Goal: Find specific fact: Find specific fact

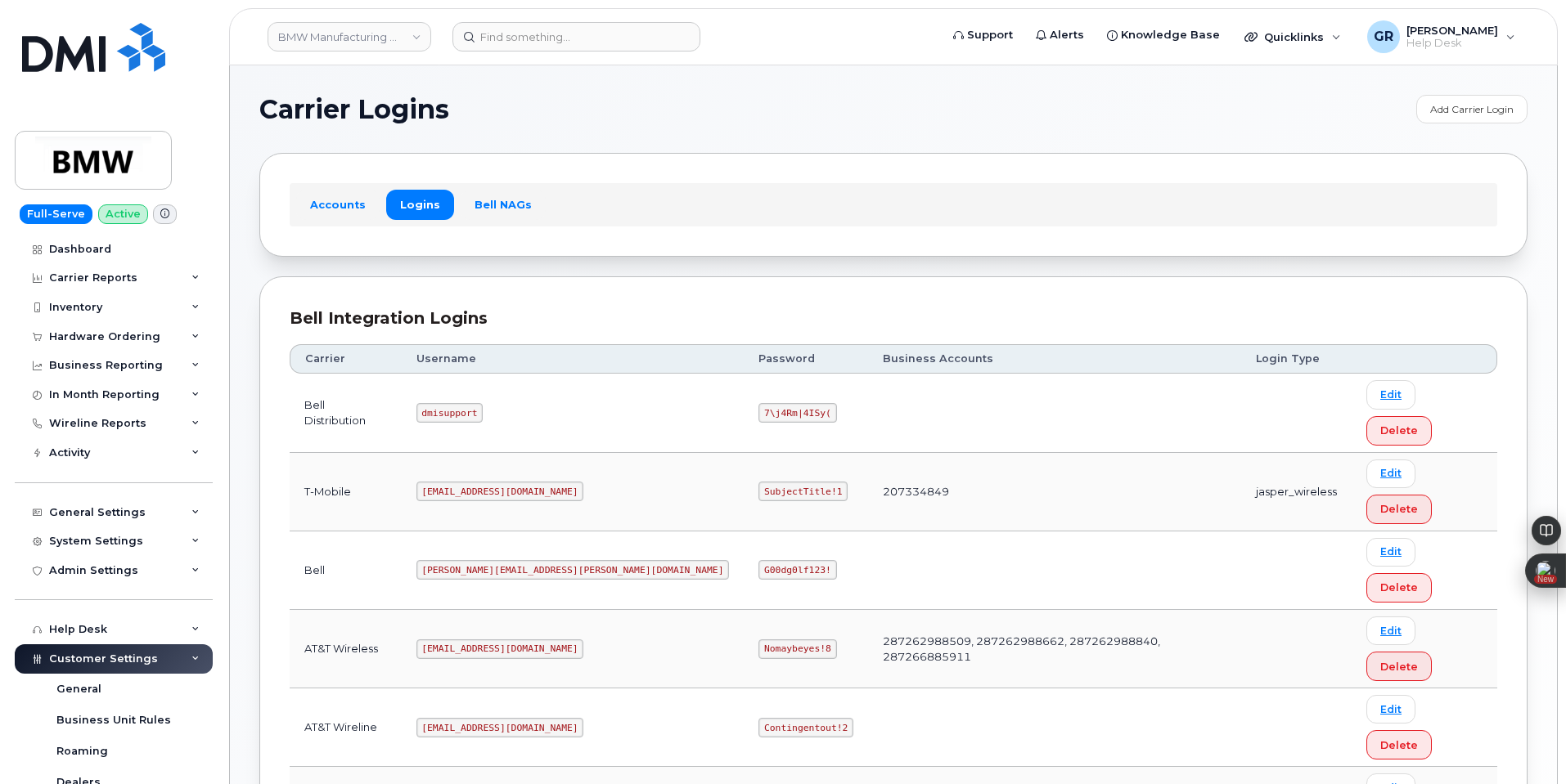
click at [758, 482] on code "SubjectTitle!1" at bounding box center [803, 491] width 89 height 20
copy code "SubjectTitle!1"
click at [868, 453] on td "207334849" at bounding box center [1054, 492] width 373 height 78
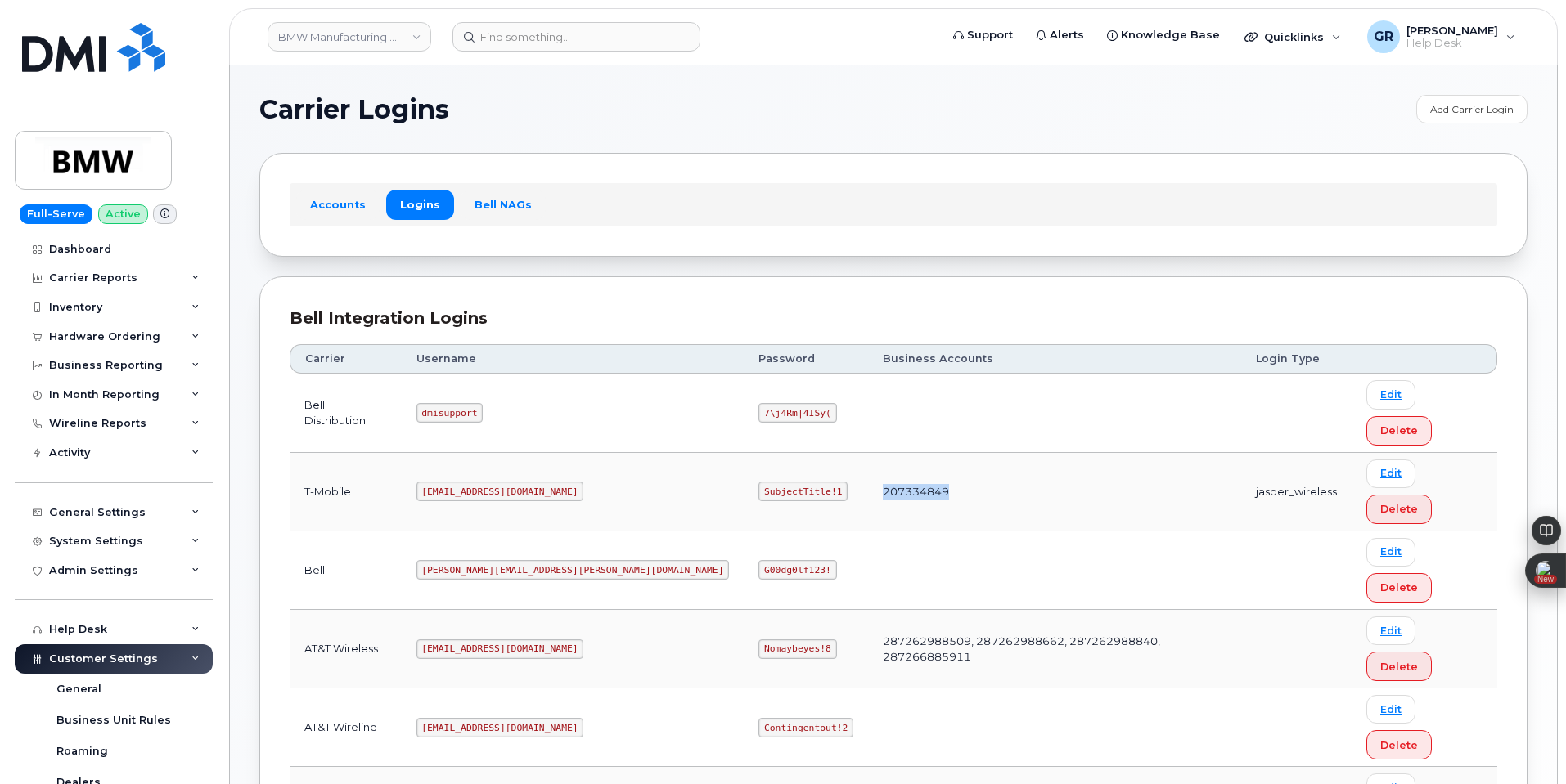
click at [868, 453] on td "207334849" at bounding box center [1054, 492] width 373 height 78
copy td "207334849"
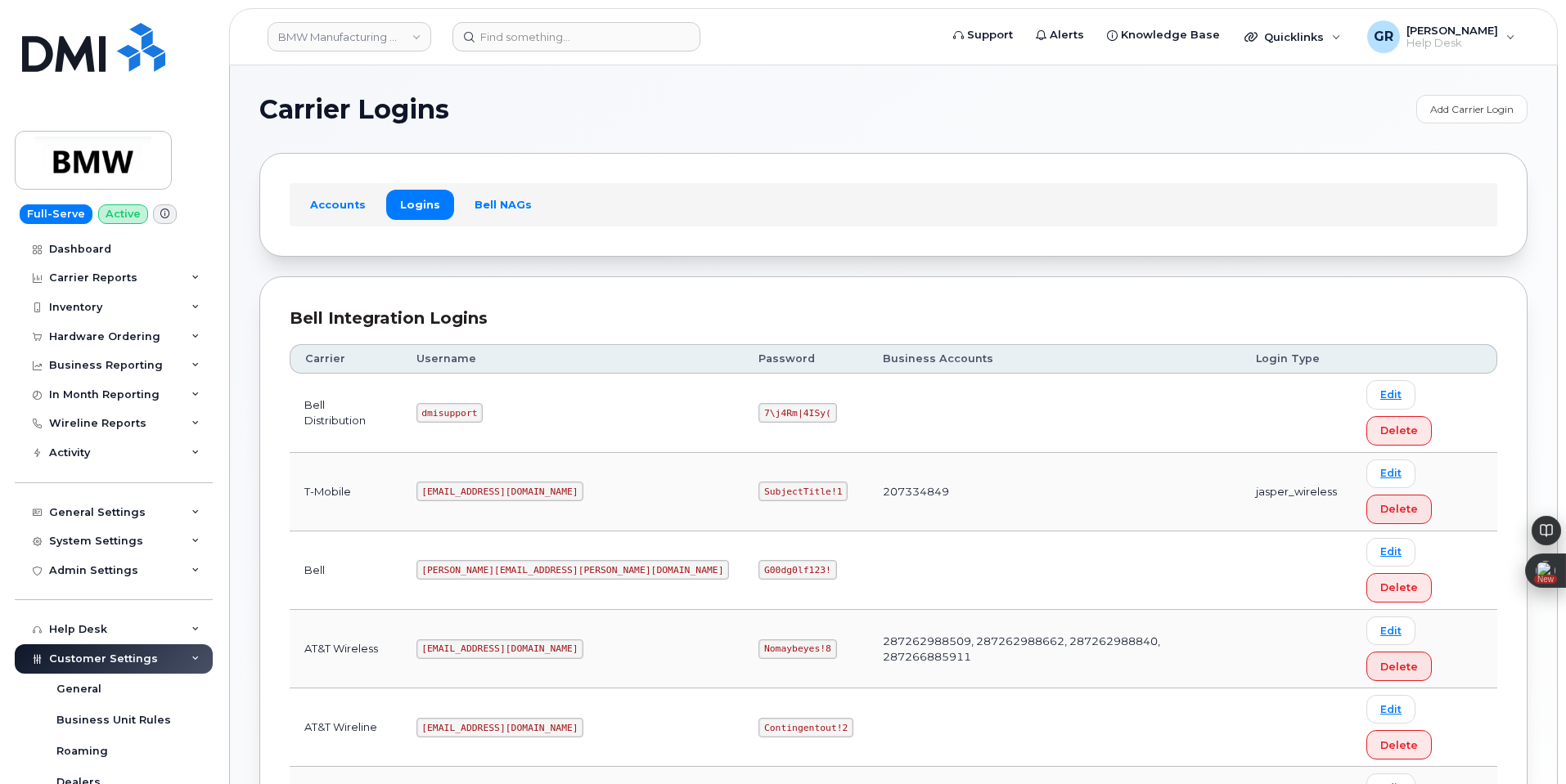
copy code "[EMAIL_ADDRESS][DOMAIN_NAME]"
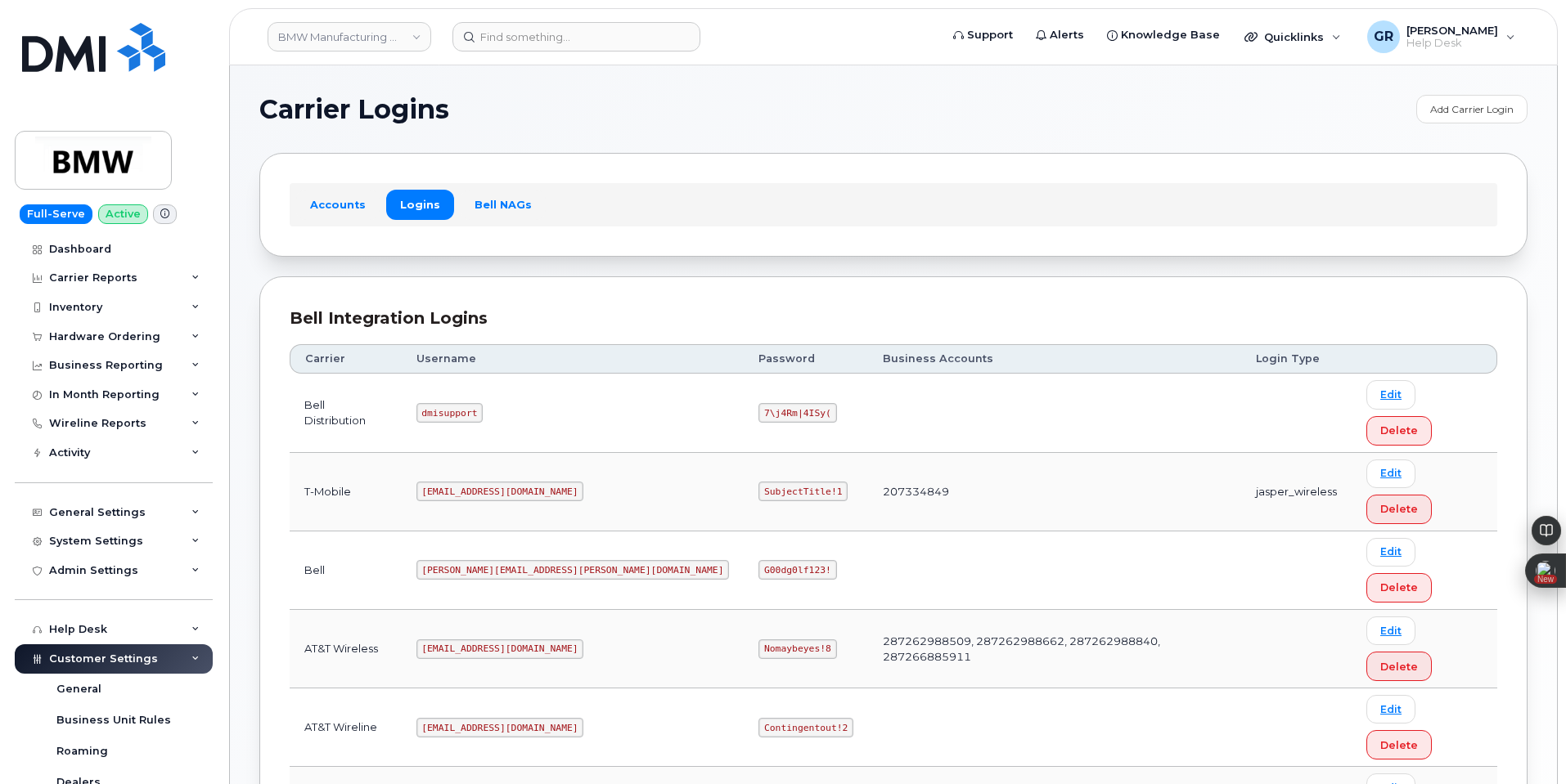
copy code "SubjectTitle!1"
click at [552, 49] on input at bounding box center [576, 36] width 248 height 30
paste input "484-506-3096"
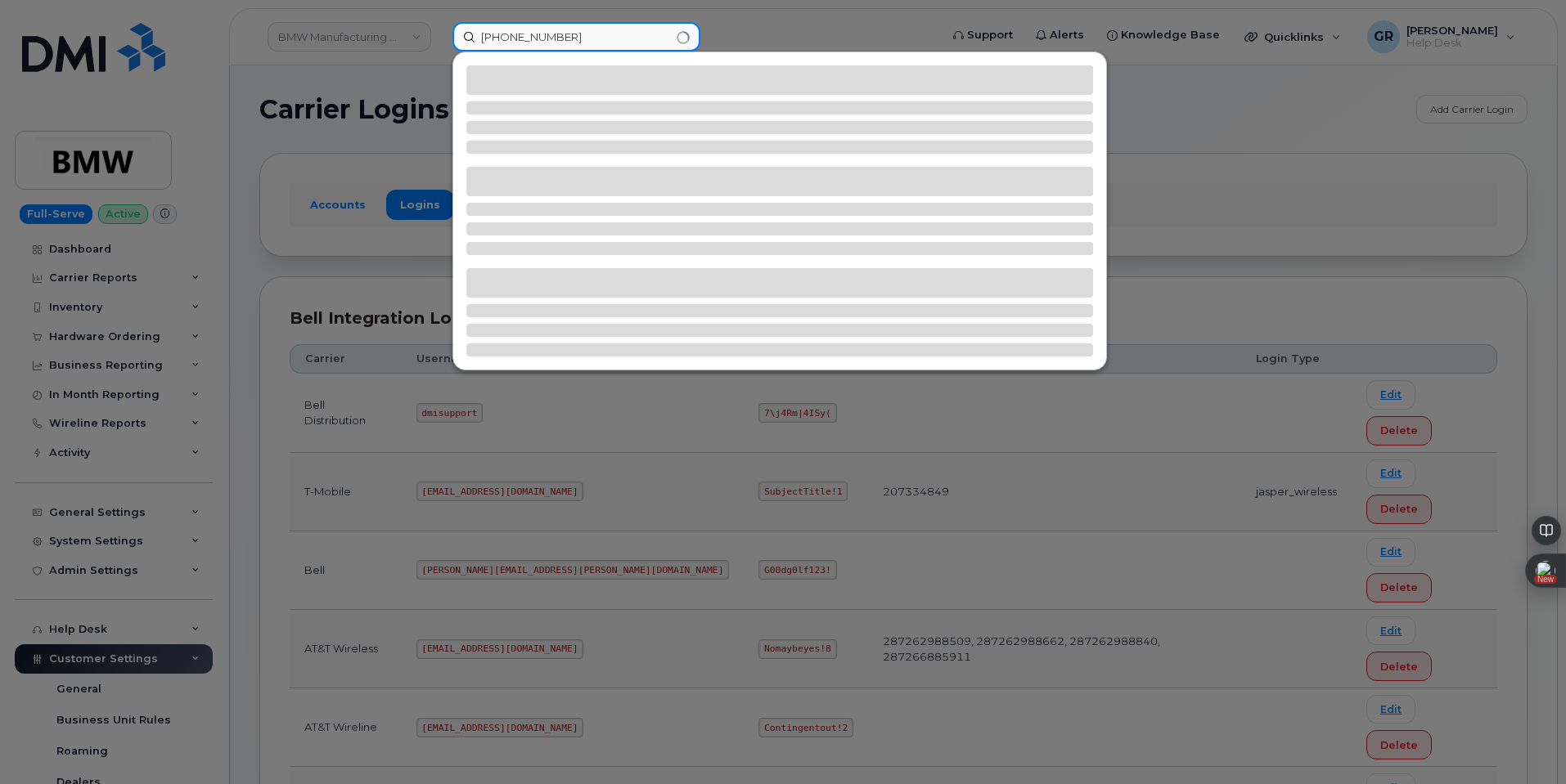
type input "484-506-3096"
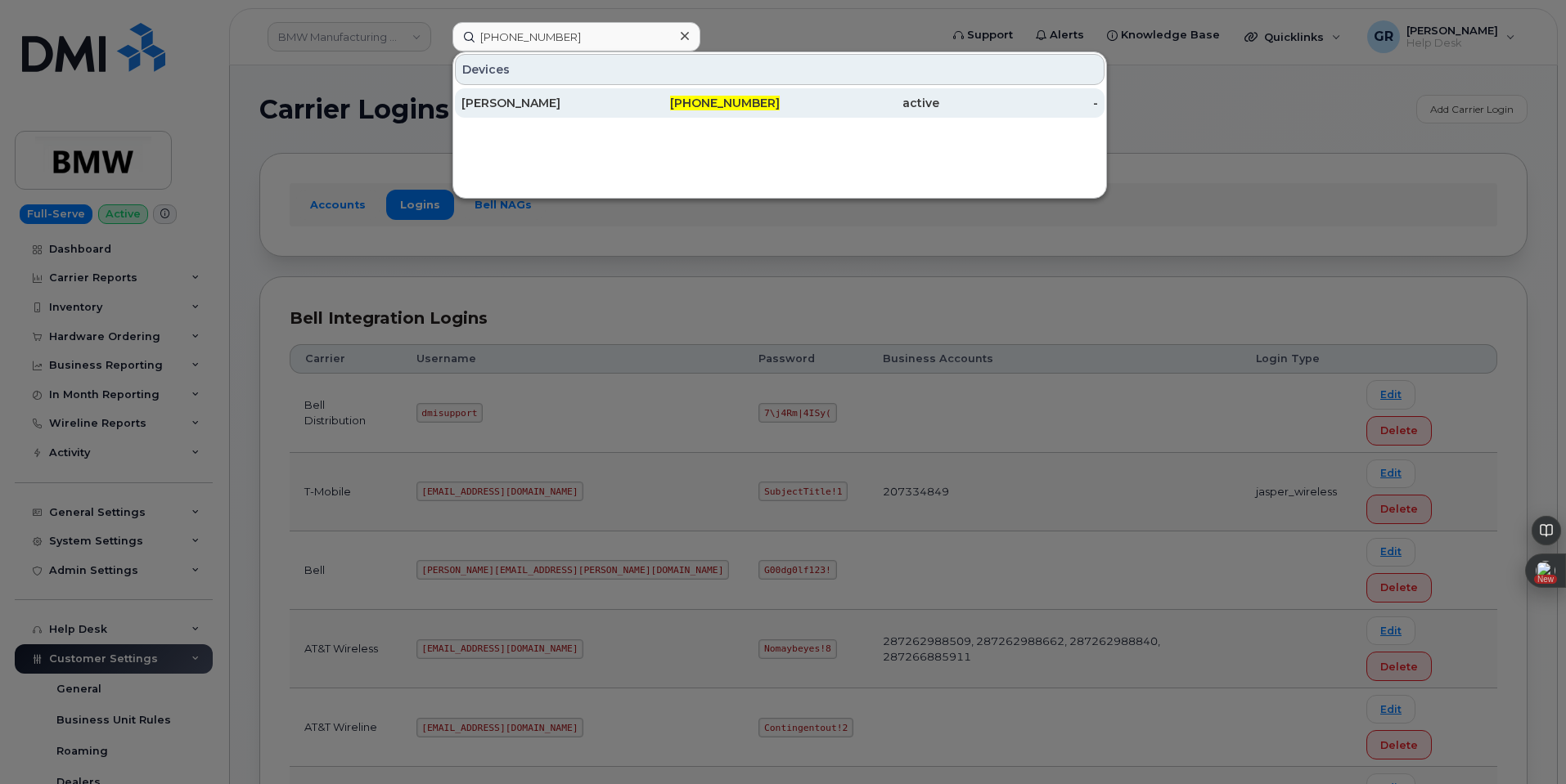
click at [677, 110] on div "484-506-3096" at bounding box center [701, 102] width 160 height 16
click at [627, 112] on div "484-506-3096" at bounding box center [701, 103] width 160 height 30
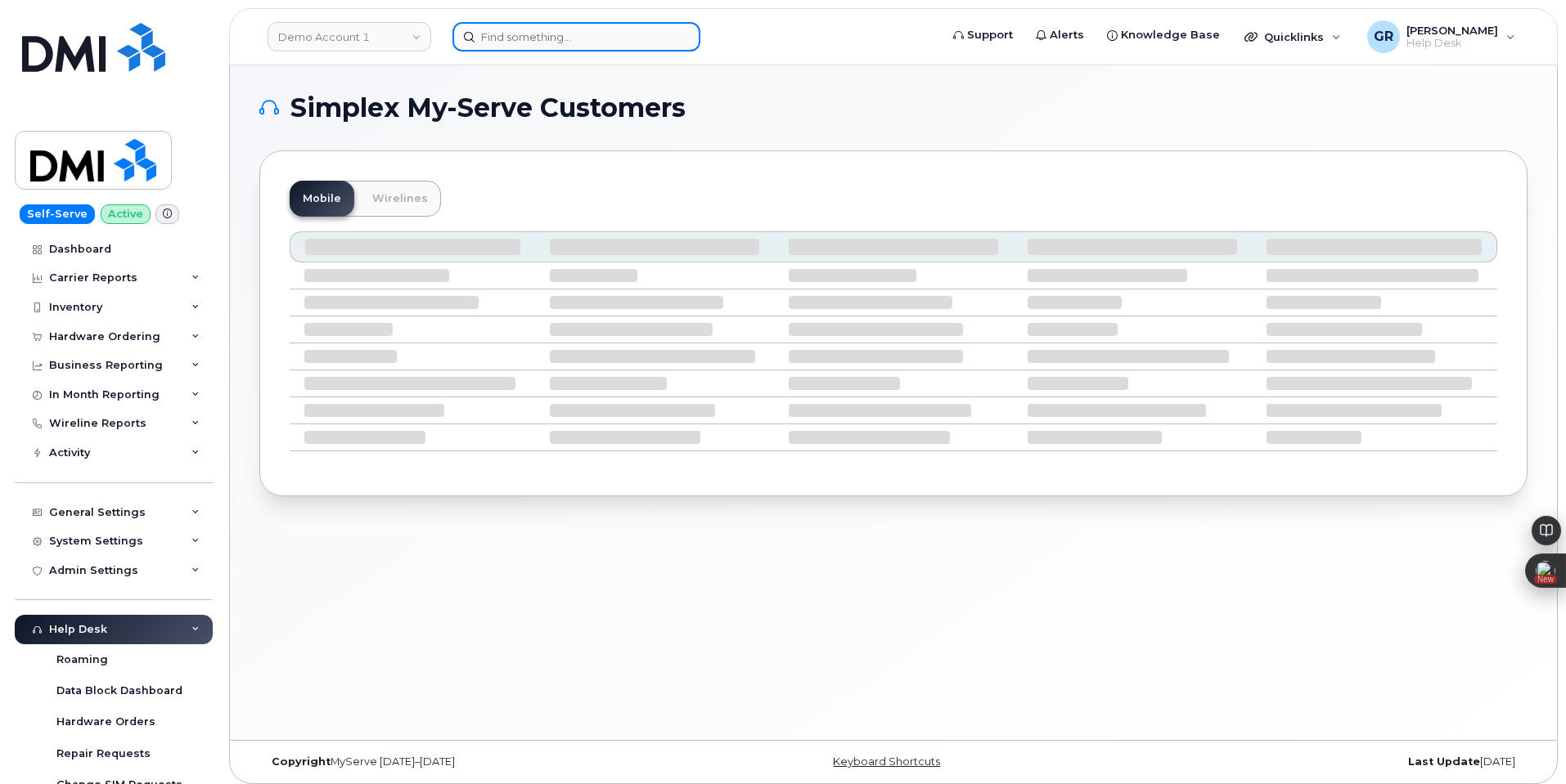
click at [596, 30] on input at bounding box center [576, 36] width 248 height 30
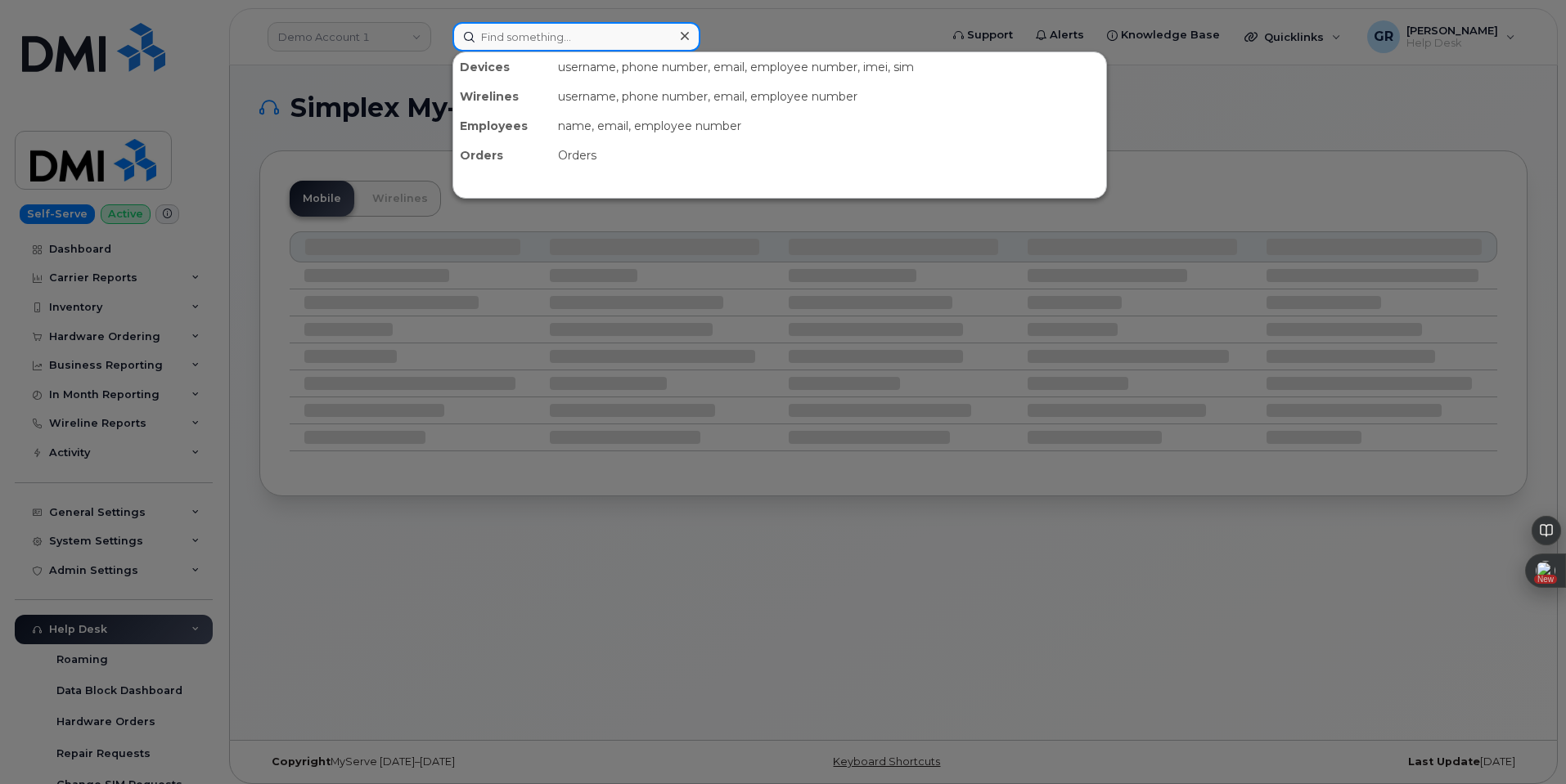
paste input "[PHONE_NUMBER]"
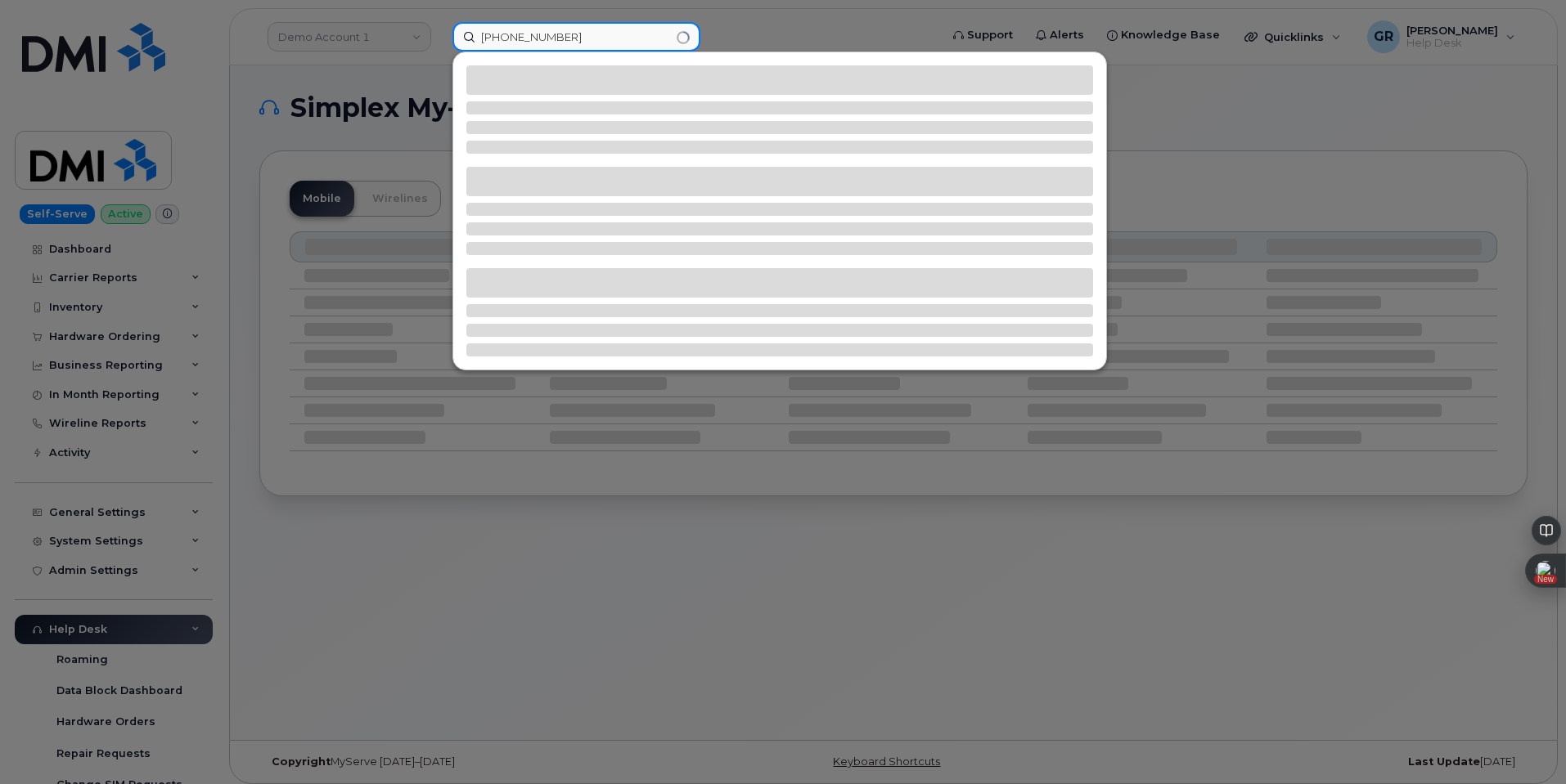
type input "[PHONE_NUMBER]"
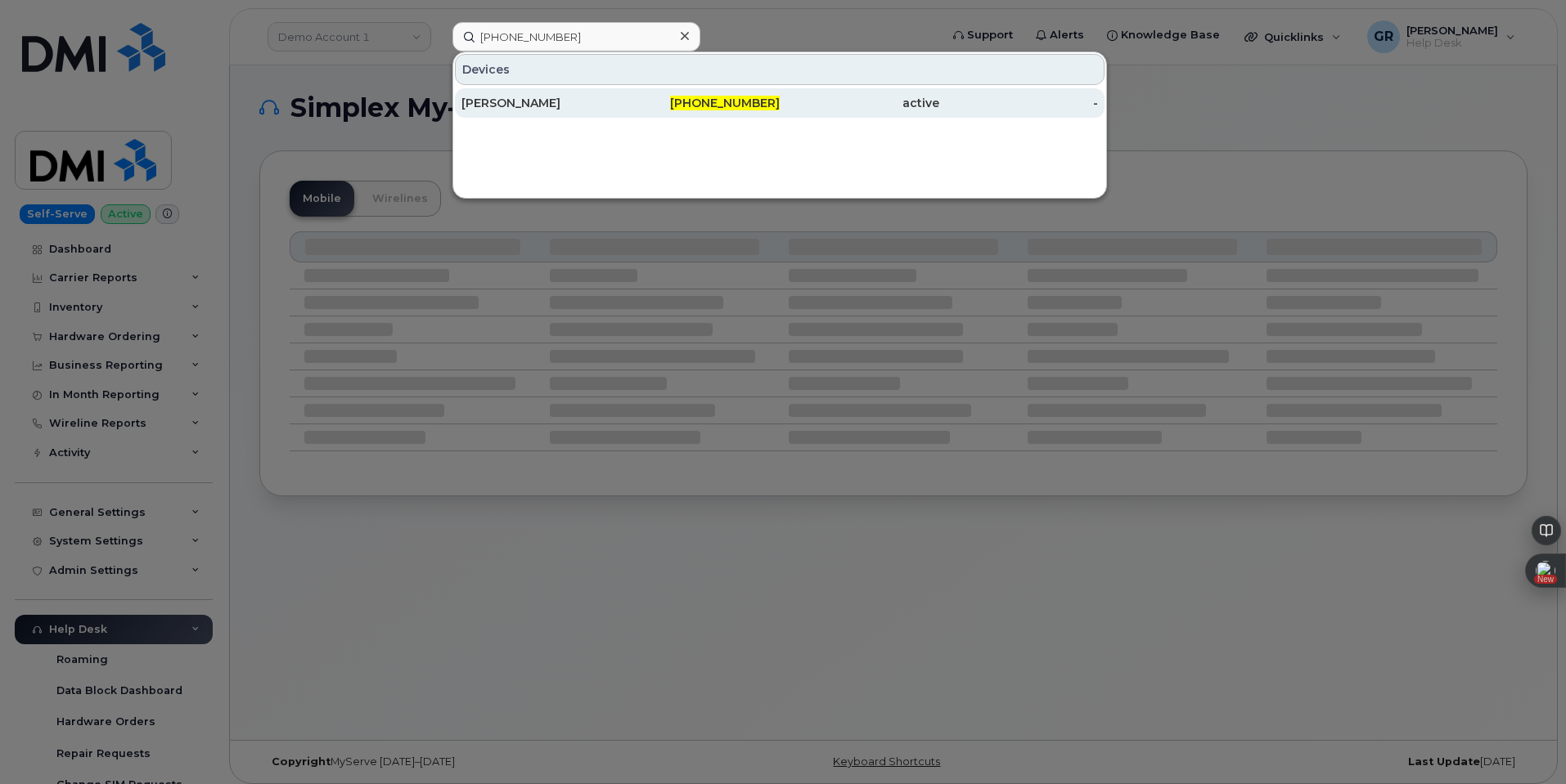
click at [674, 113] on div "484-506-3096" at bounding box center [701, 103] width 160 height 30
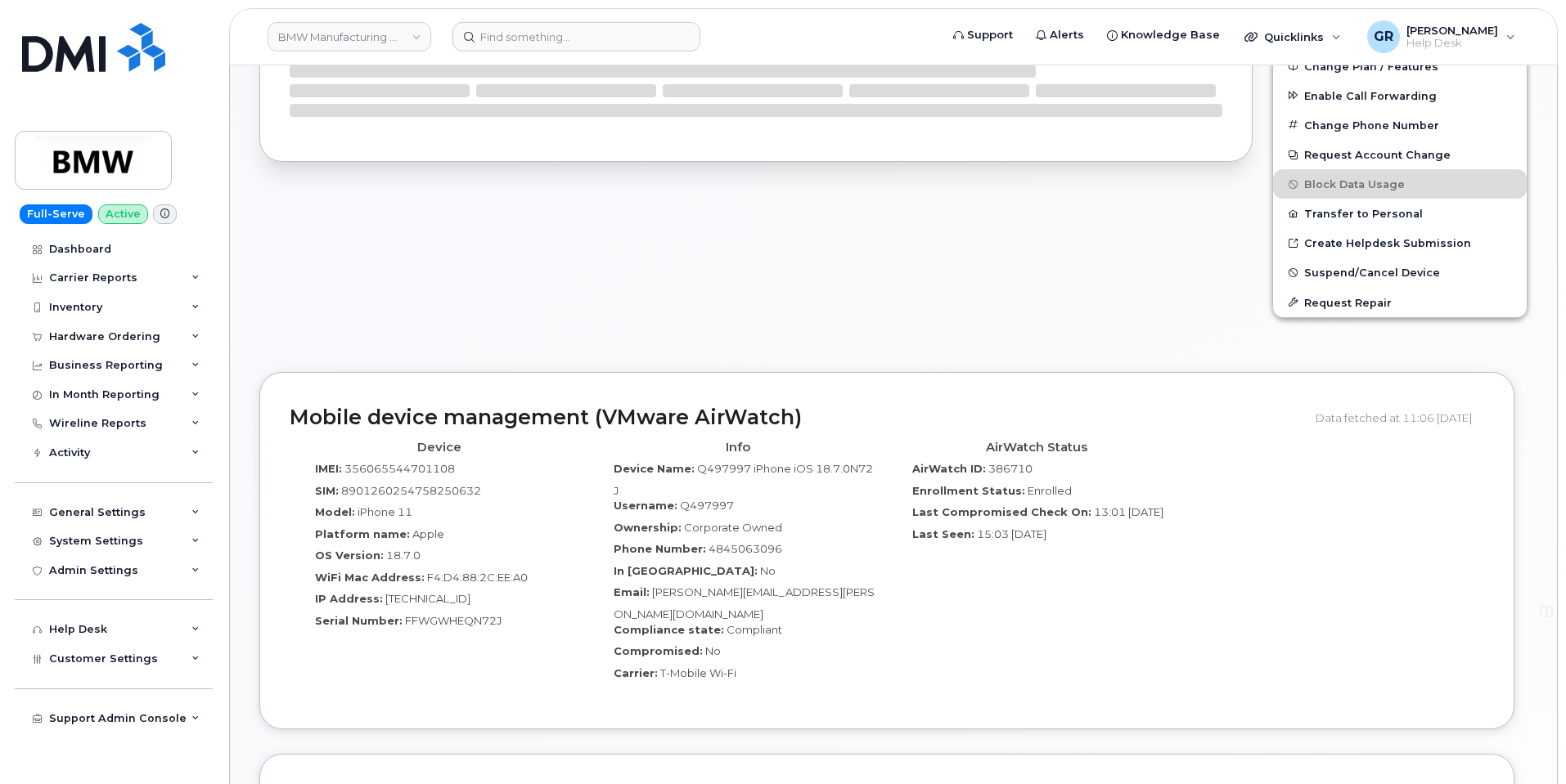
scroll to position [65, 0]
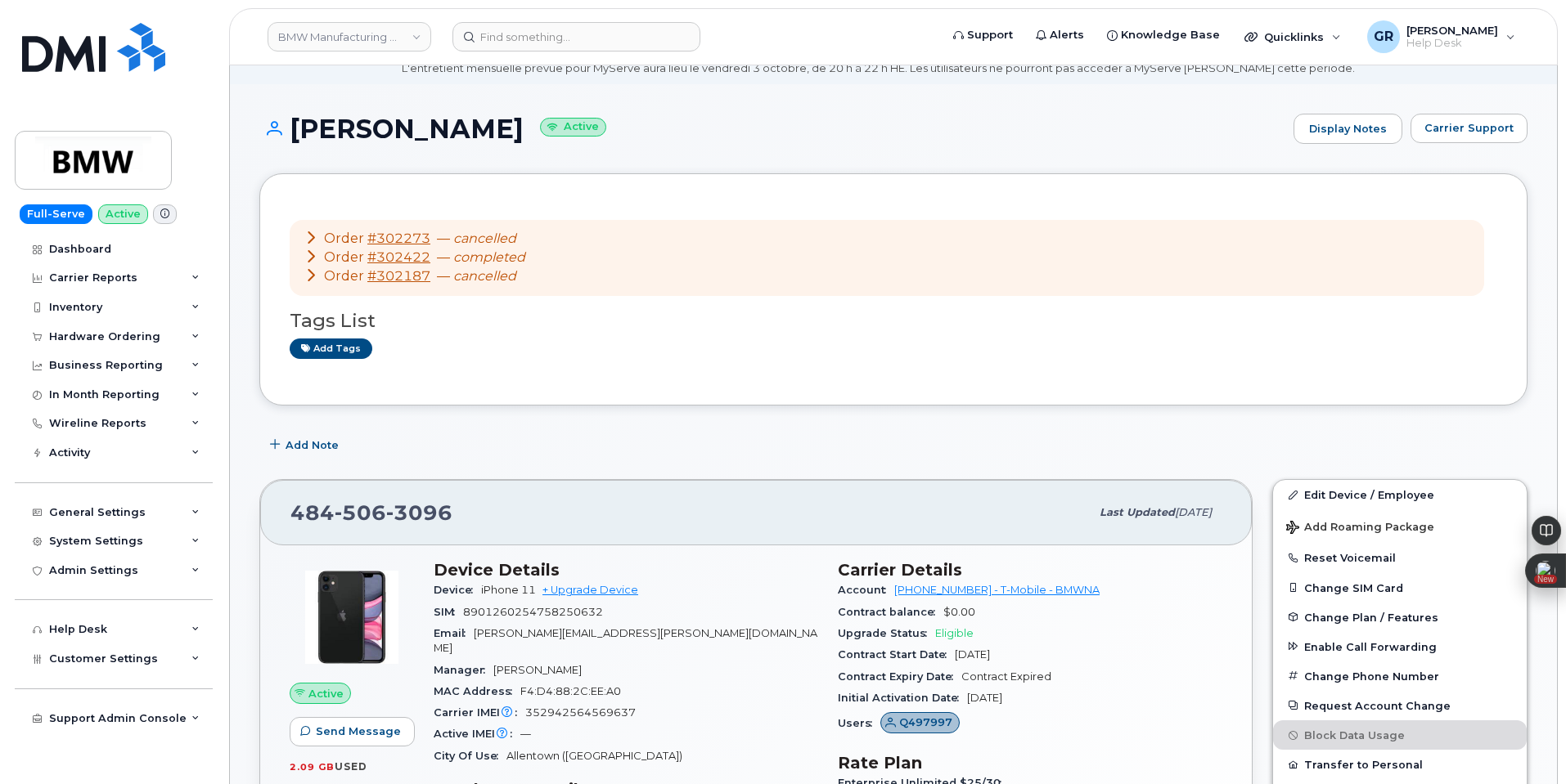
click at [313, 273] on icon at bounding box center [310, 274] width 13 height 13
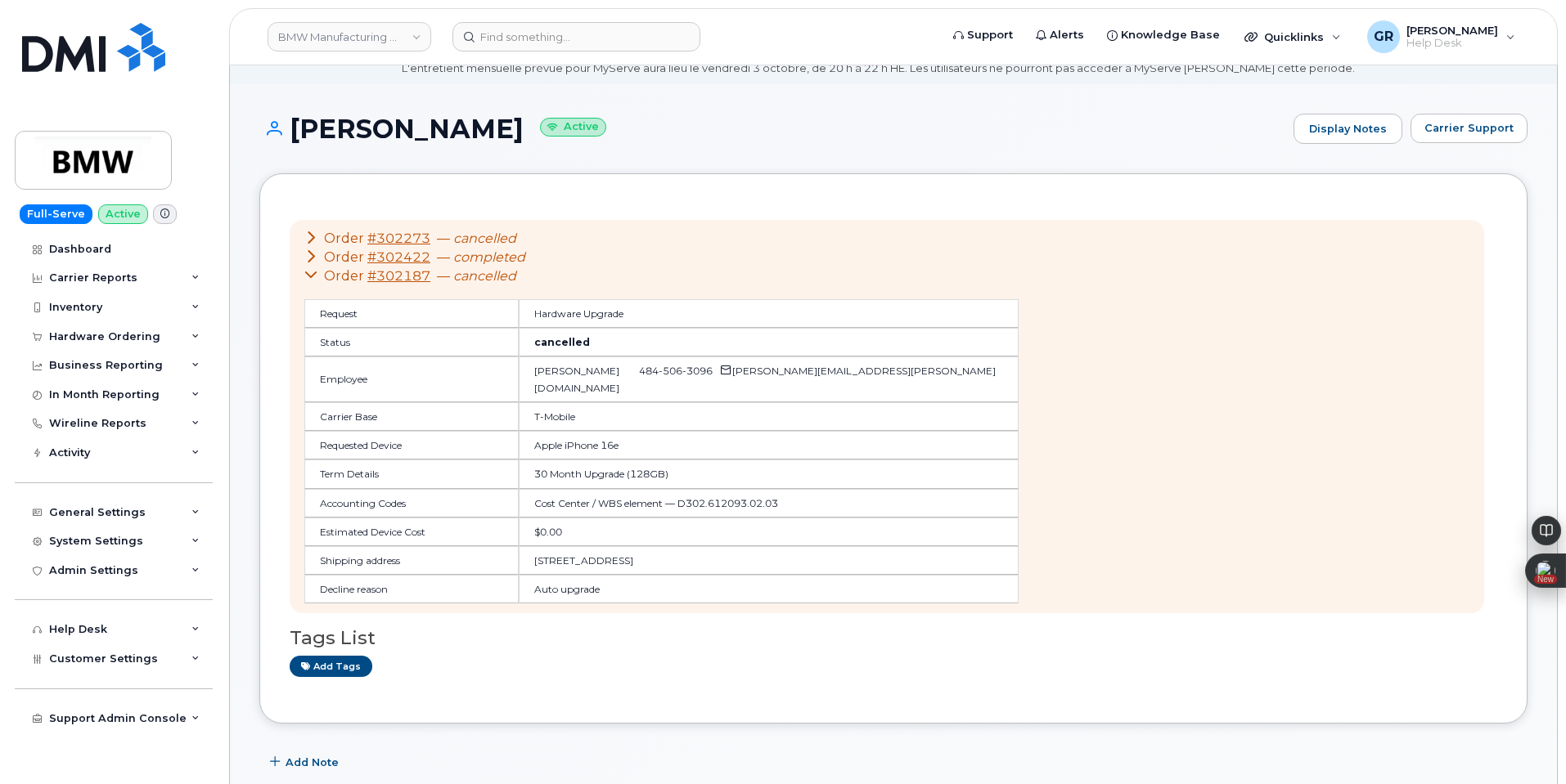
click at [313, 273] on icon at bounding box center [310, 274] width 13 height 13
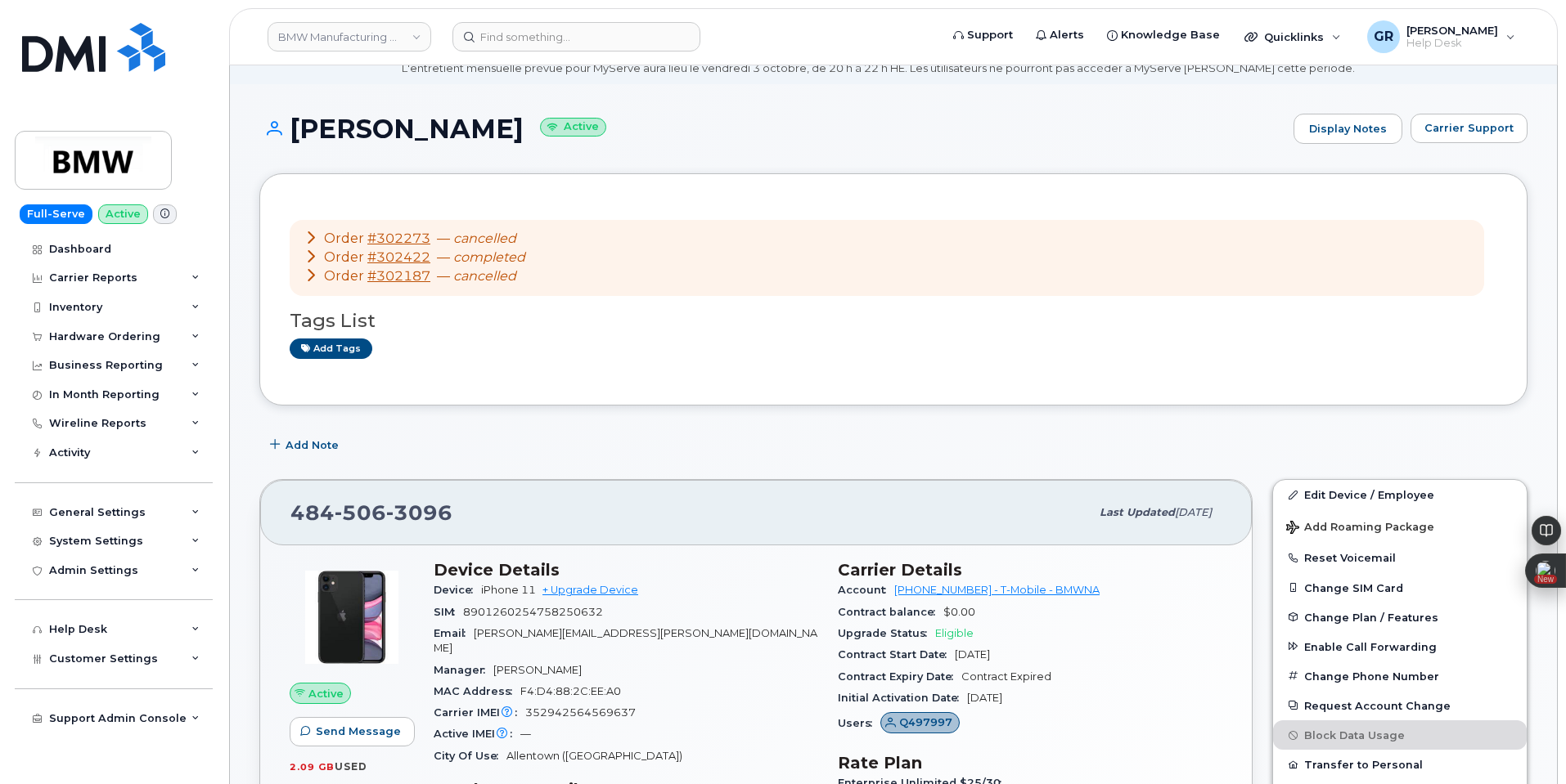
click at [313, 256] on icon at bounding box center [310, 255] width 13 height 13
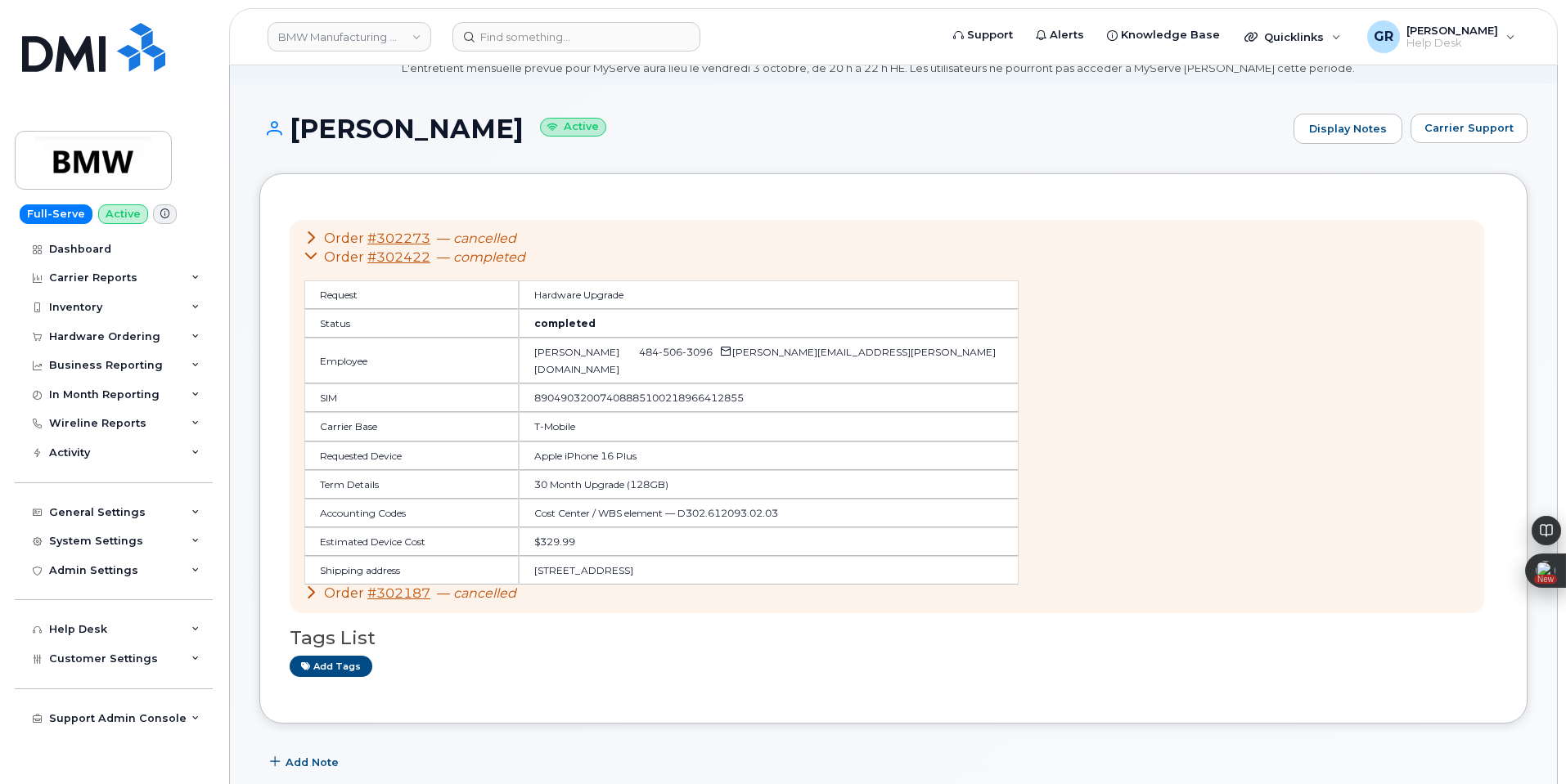
click at [313, 256] on icon at bounding box center [310, 255] width 13 height 13
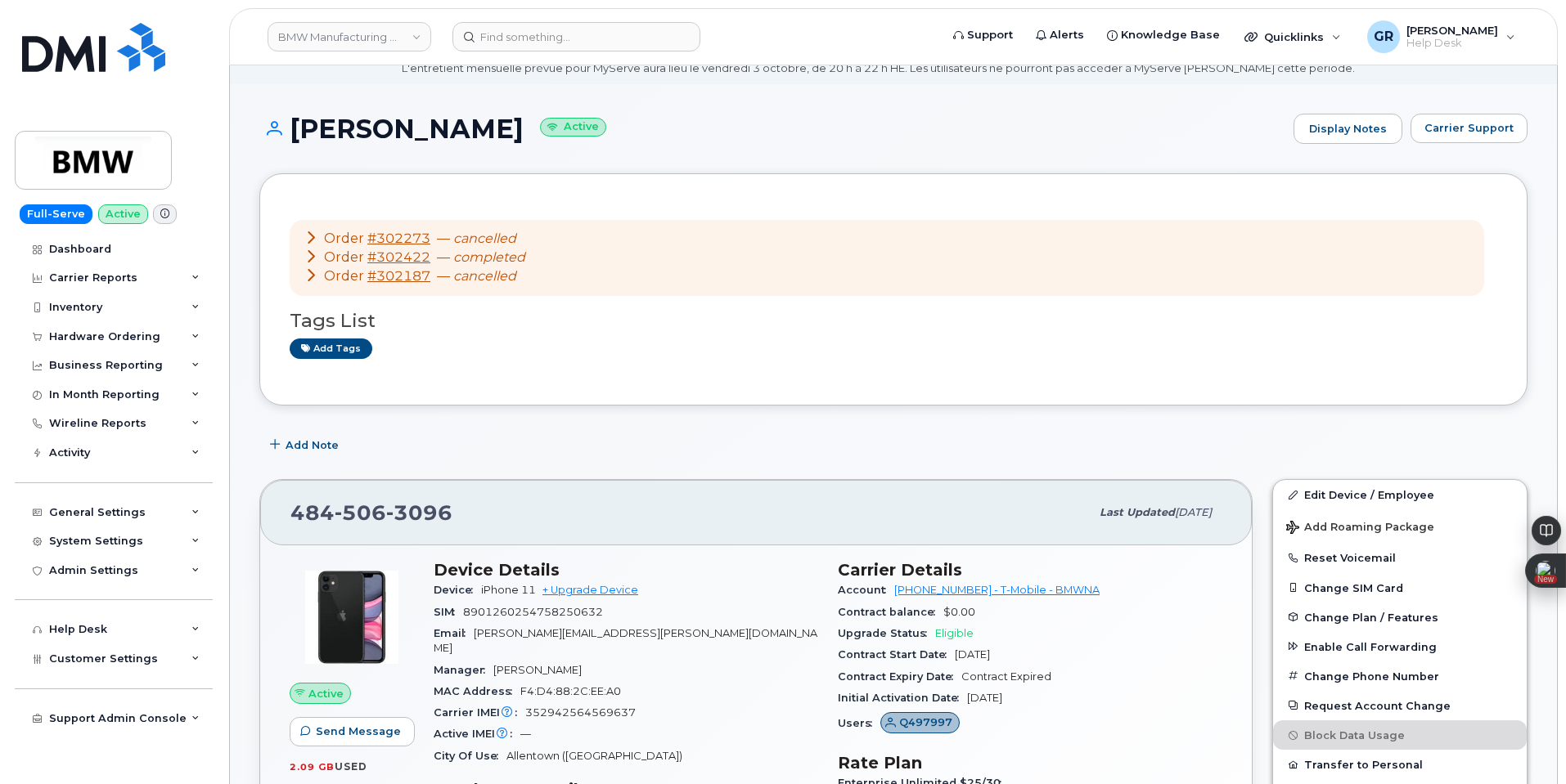
click at [310, 235] on icon at bounding box center [310, 237] width 13 height 13
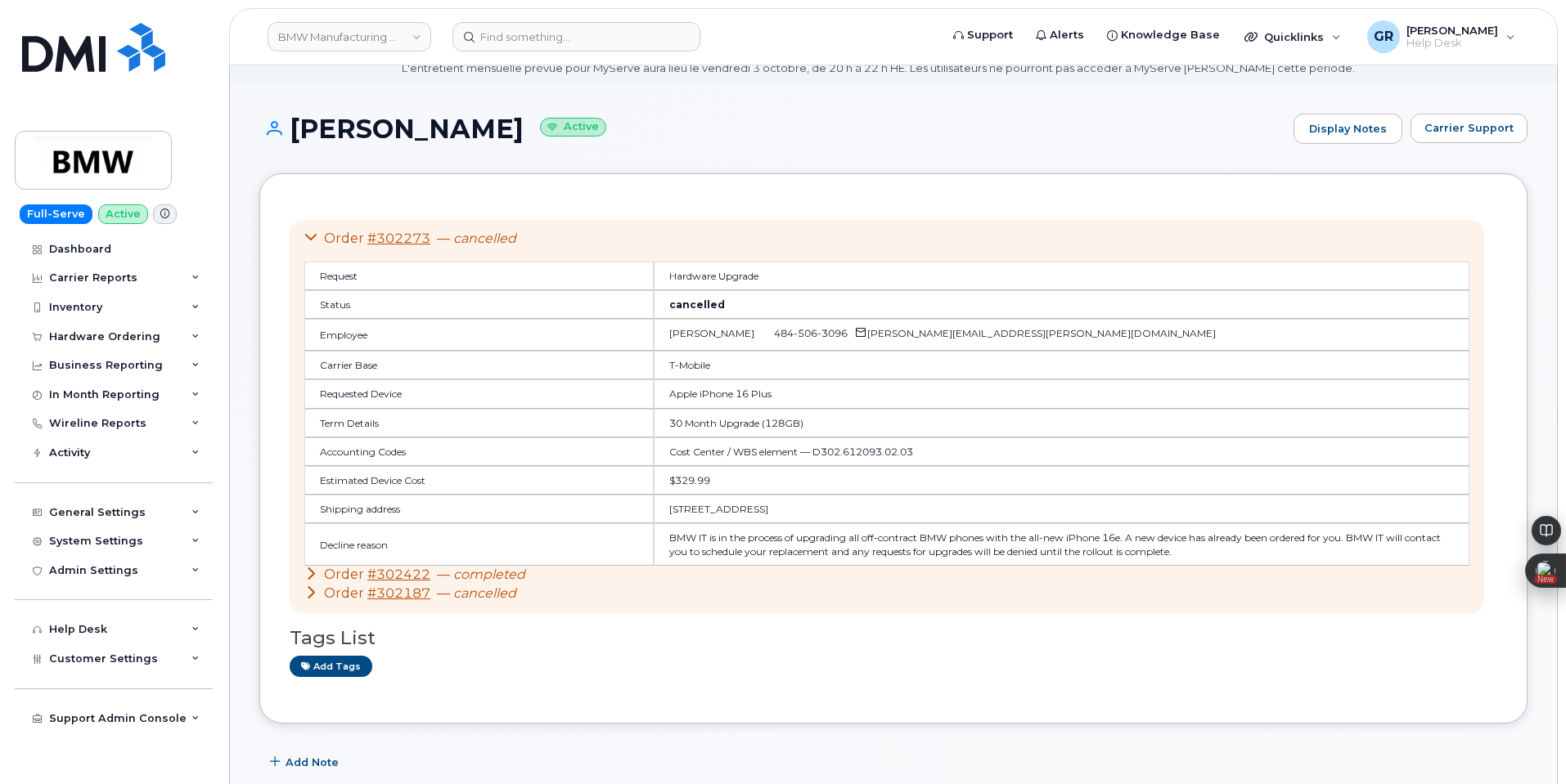
click at [303, 240] on div "Order #302273 — cancelled Request Hardware Upgrade Status cancelled Employee Br…" at bounding box center [886, 416] width 1194 height 393
click at [307, 236] on icon at bounding box center [310, 237] width 13 height 13
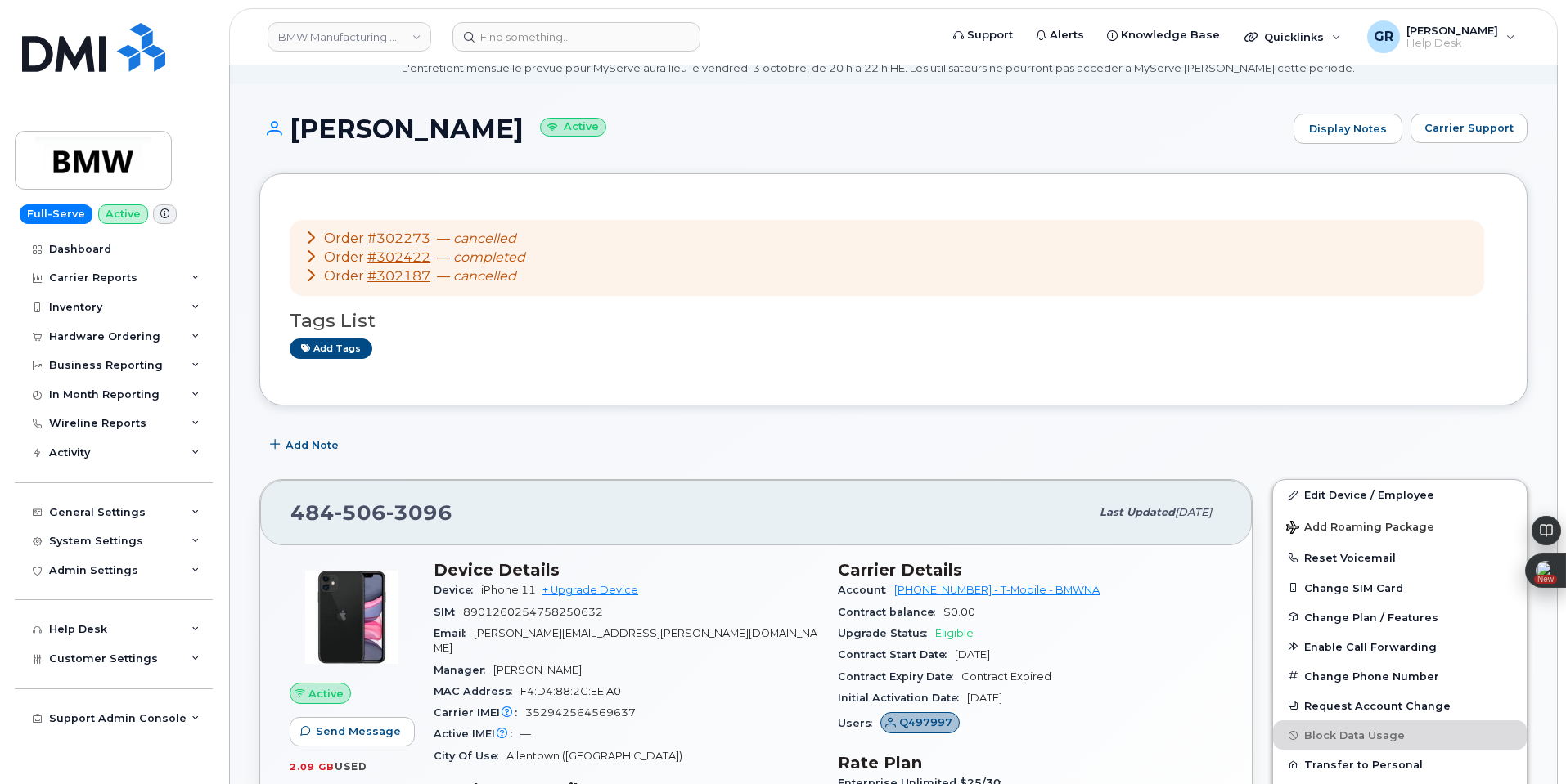
click at [315, 260] on icon at bounding box center [310, 255] width 13 height 13
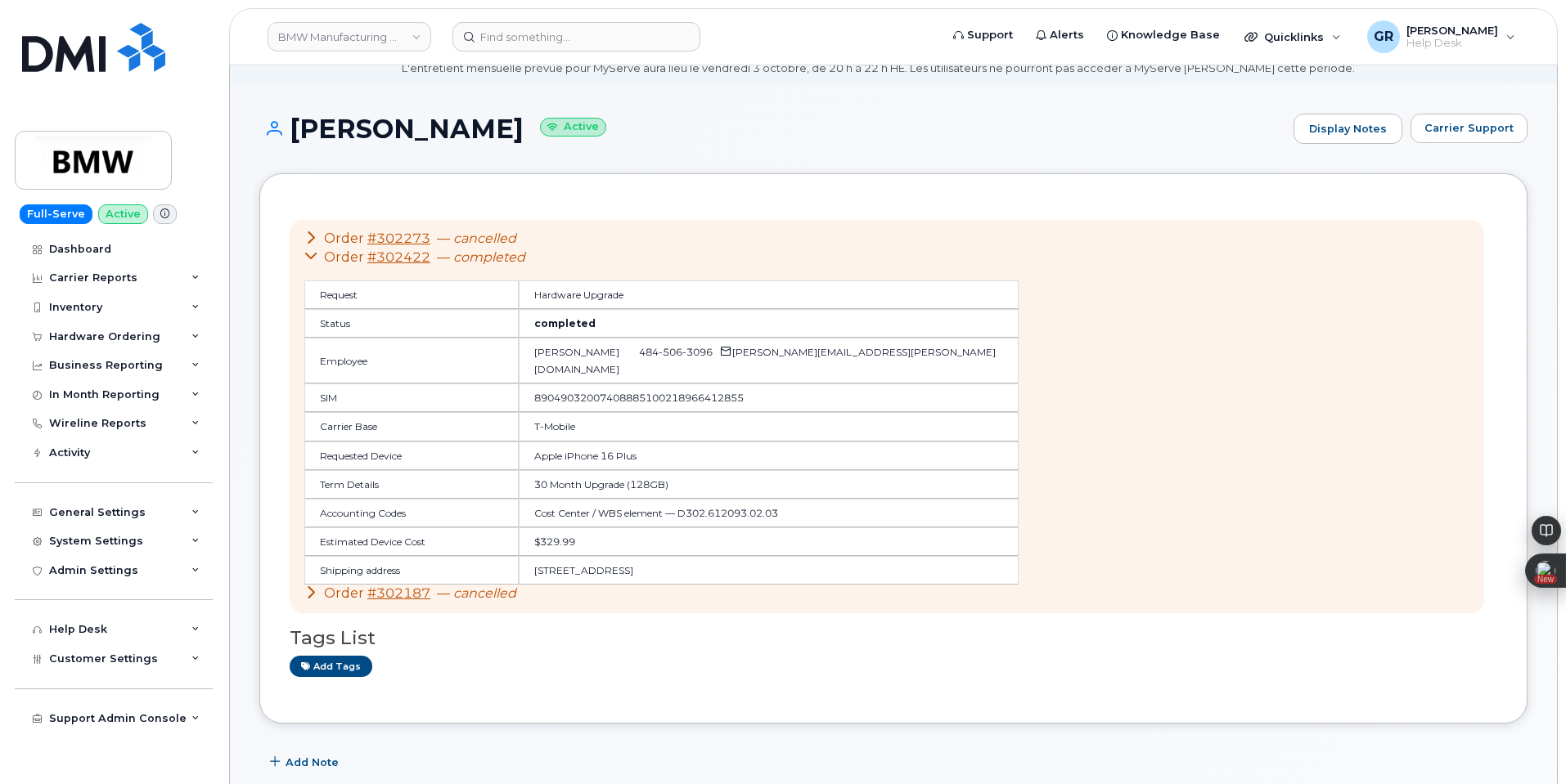
click at [317, 260] on div "Order #302422 — completed" at bounding box center [661, 258] width 714 height 19
click at [309, 253] on icon at bounding box center [310, 255] width 13 height 13
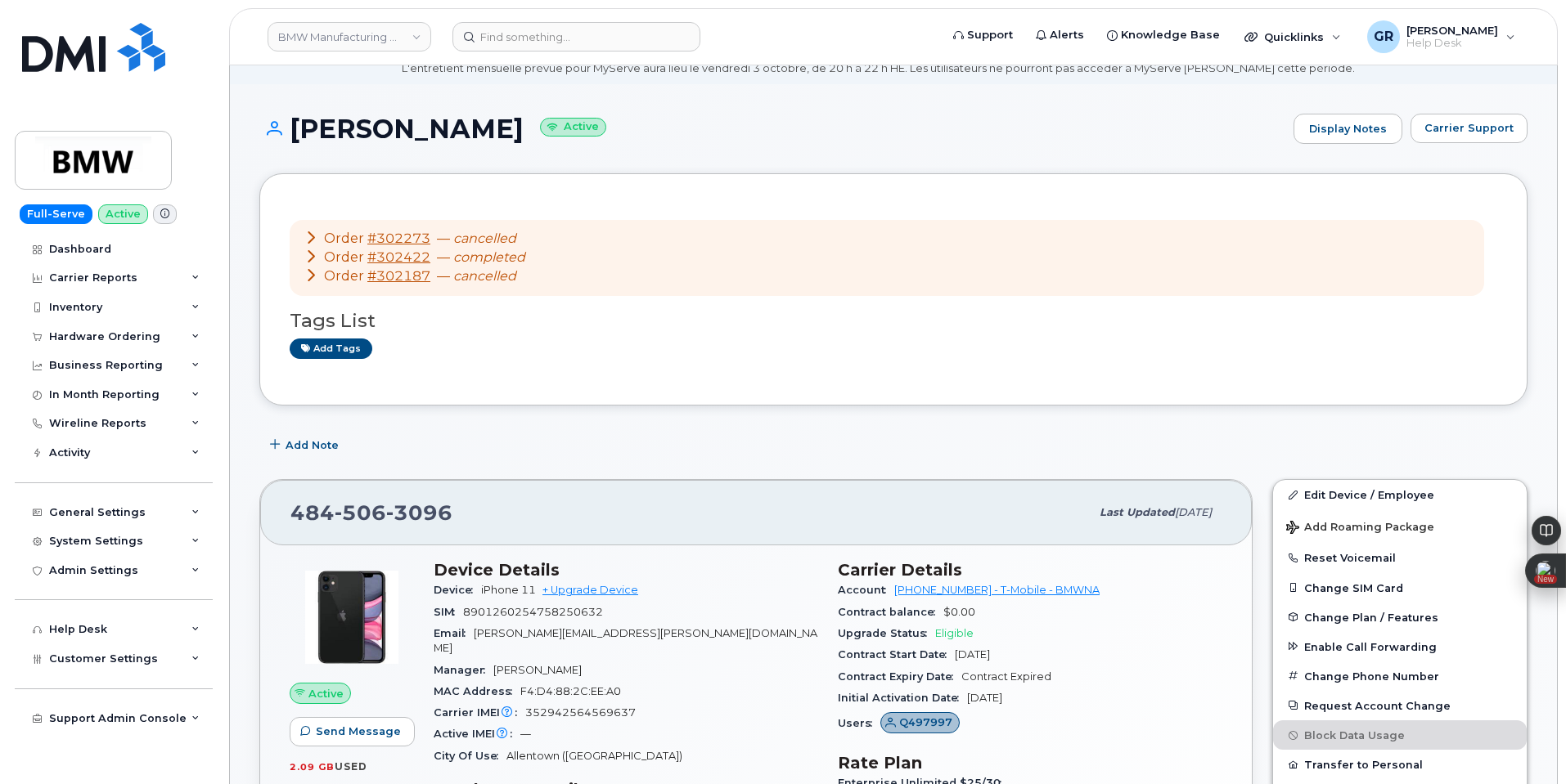
click at [308, 234] on icon at bounding box center [310, 237] width 13 height 13
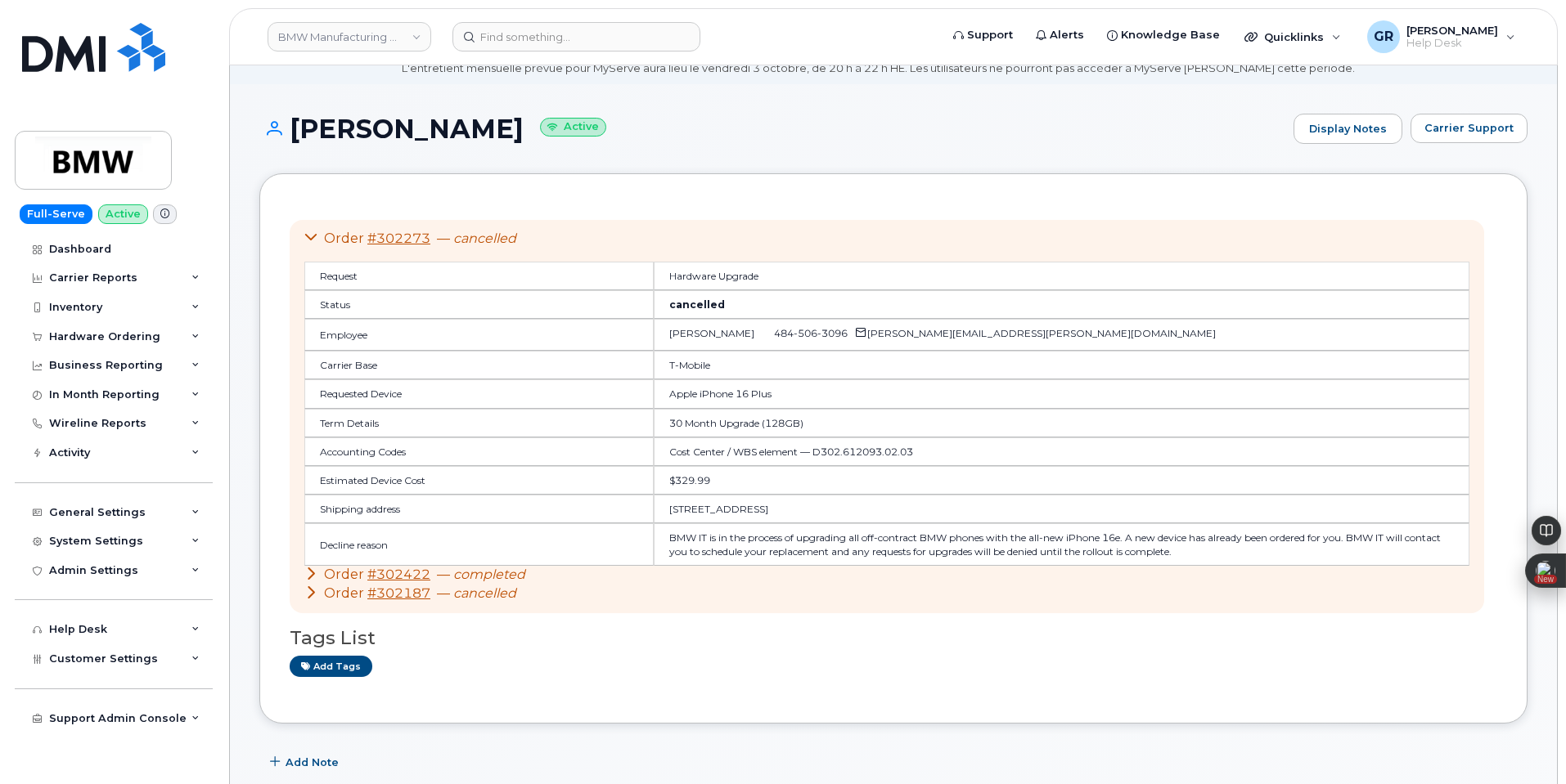
click at [308, 234] on icon at bounding box center [310, 237] width 13 height 13
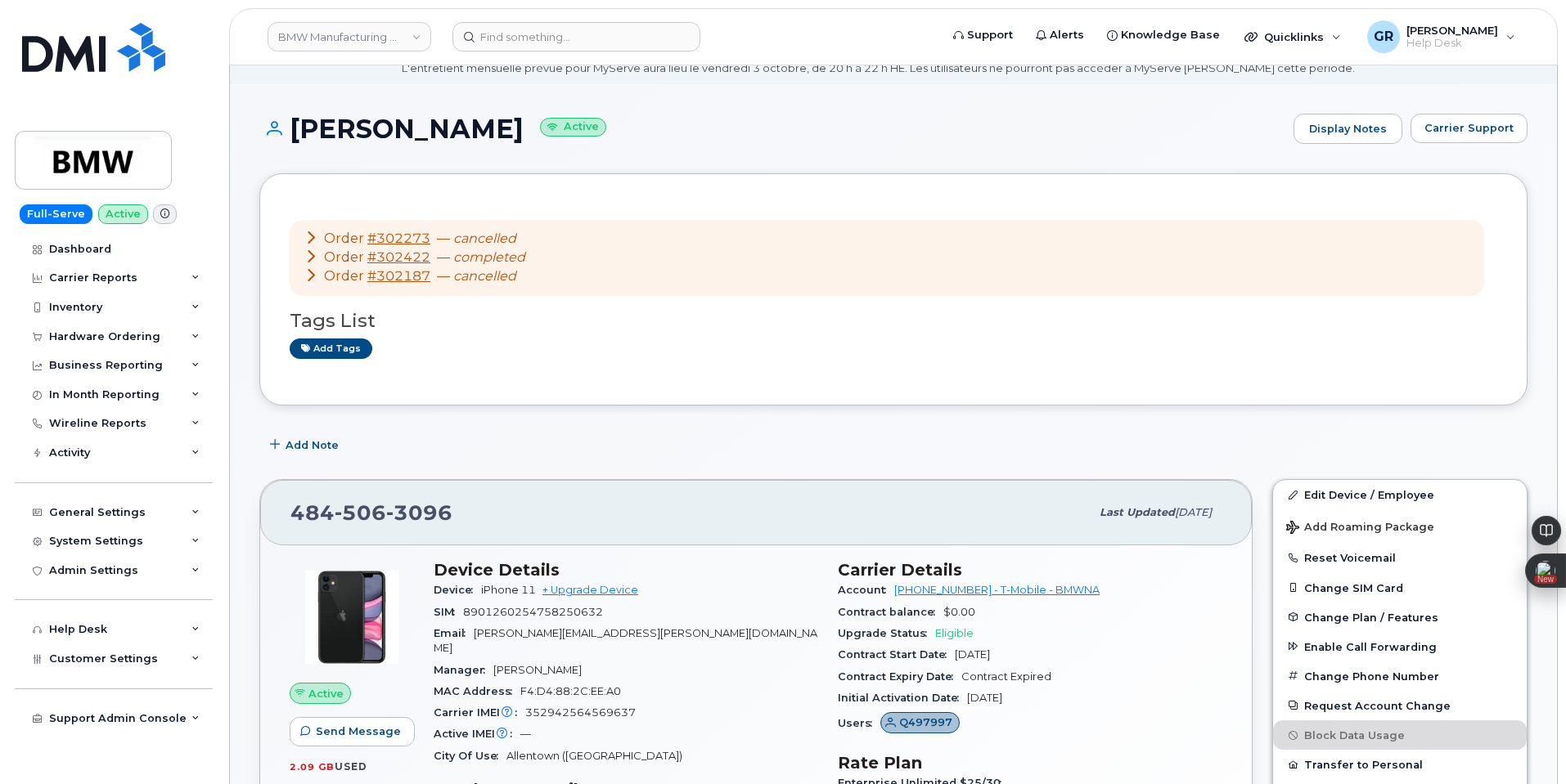
click at [314, 250] on icon at bounding box center [310, 255] width 13 height 13
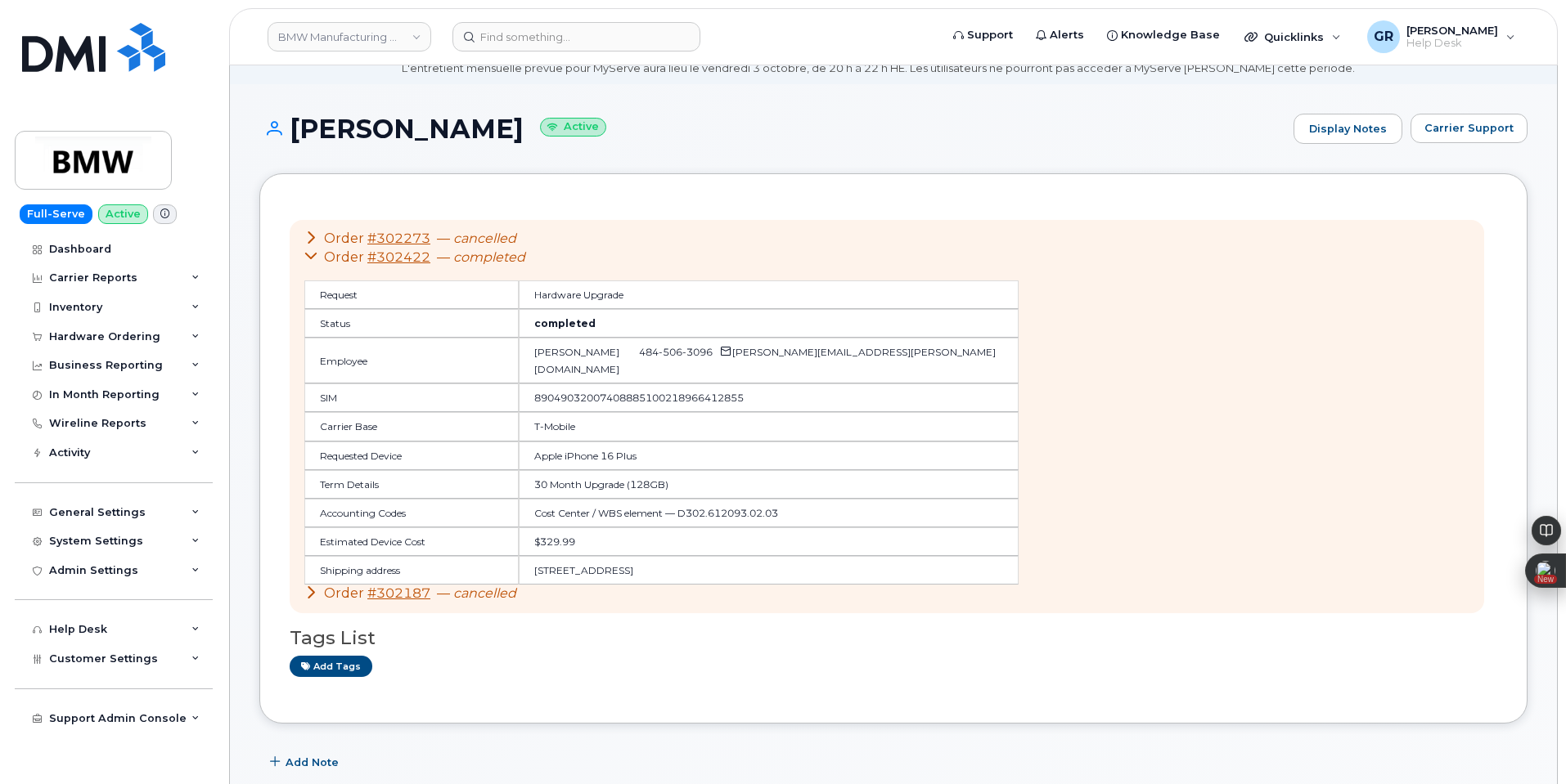
click at [314, 232] on icon at bounding box center [310, 237] width 13 height 13
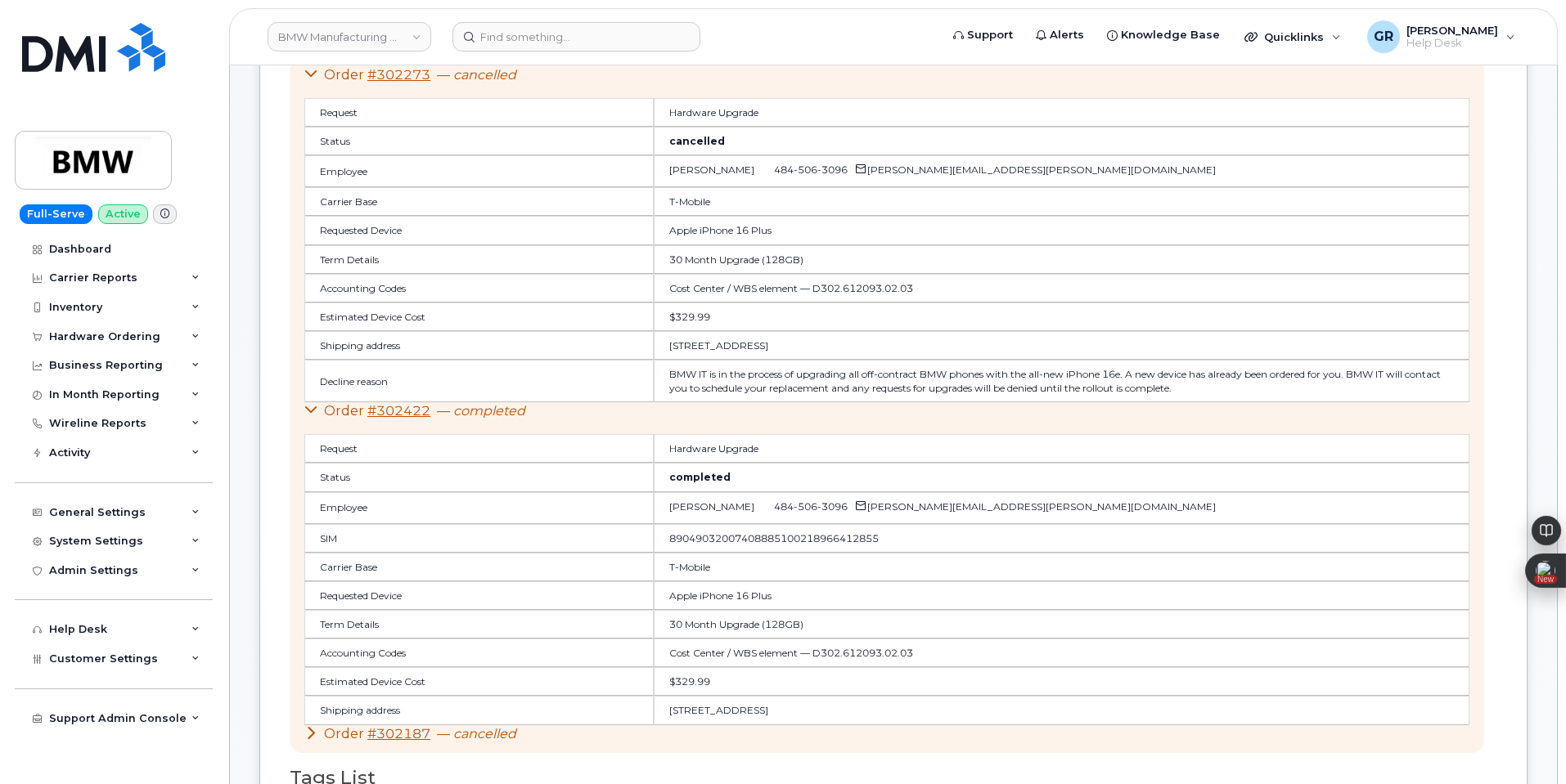
scroll to position [148, 0]
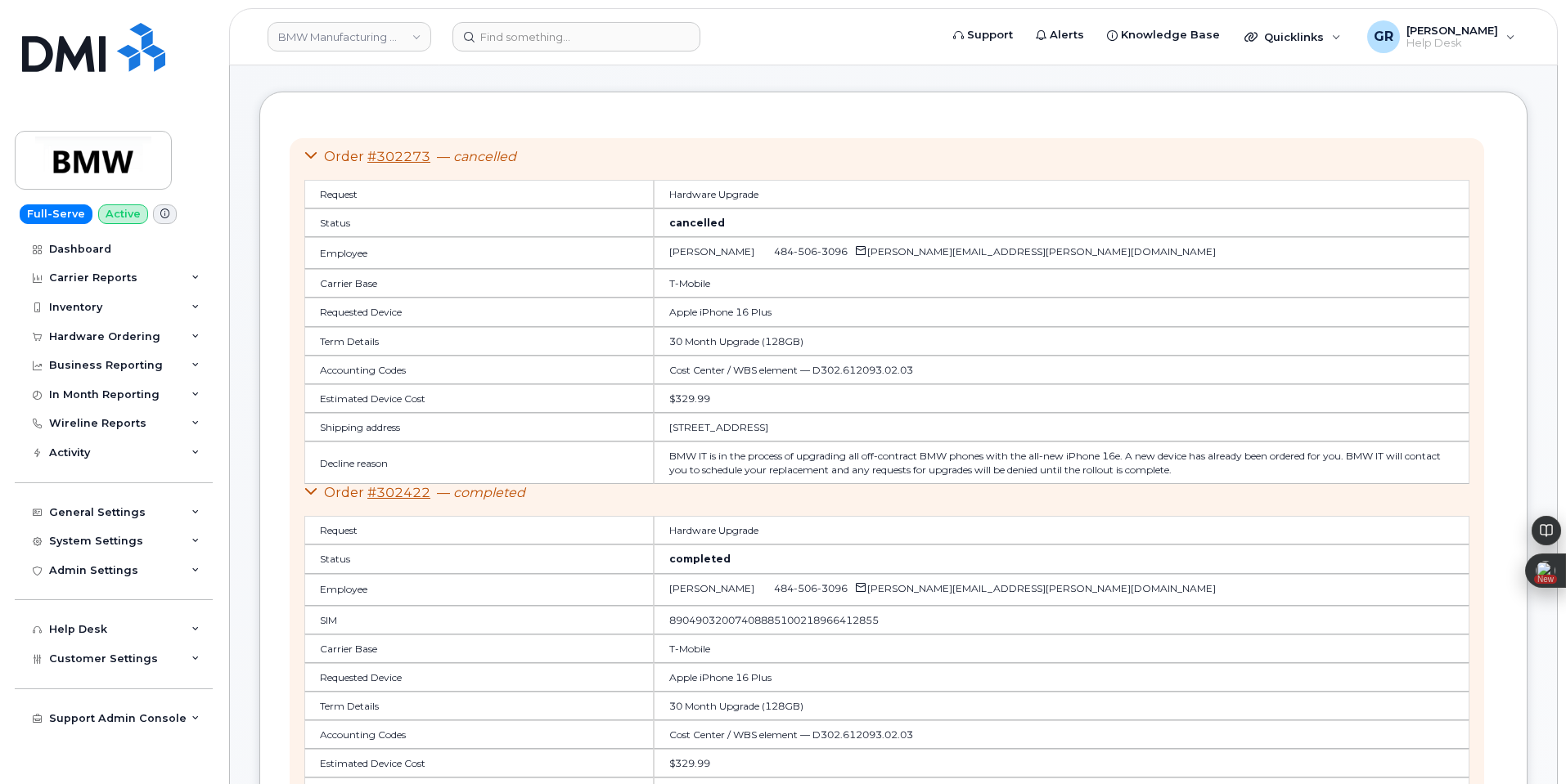
drag, startPoint x: 311, startPoint y: 161, endPoint x: 267, endPoint y: 197, distance: 56.9
click at [312, 161] on icon at bounding box center [310, 155] width 13 height 13
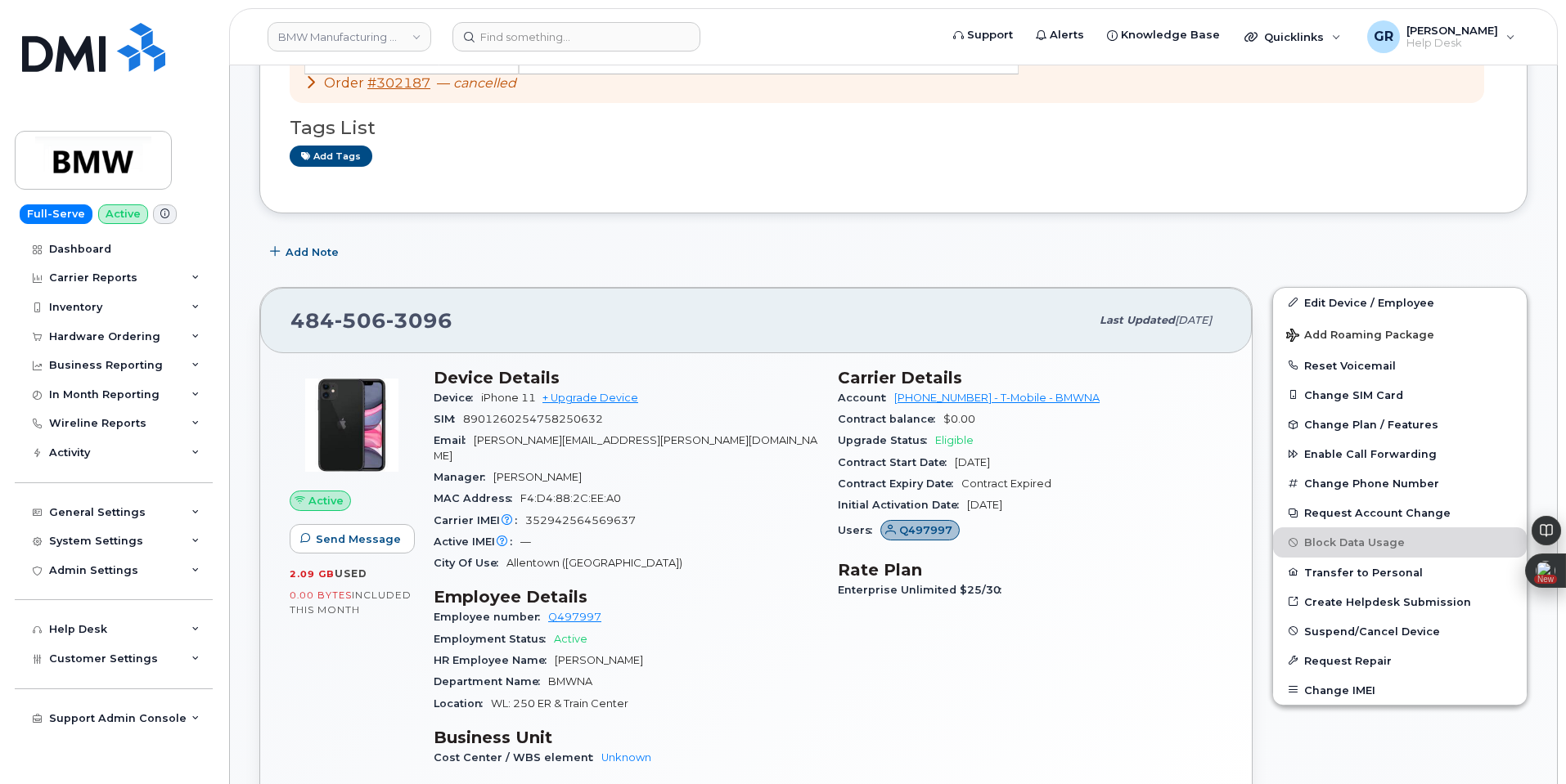
scroll to position [638, 0]
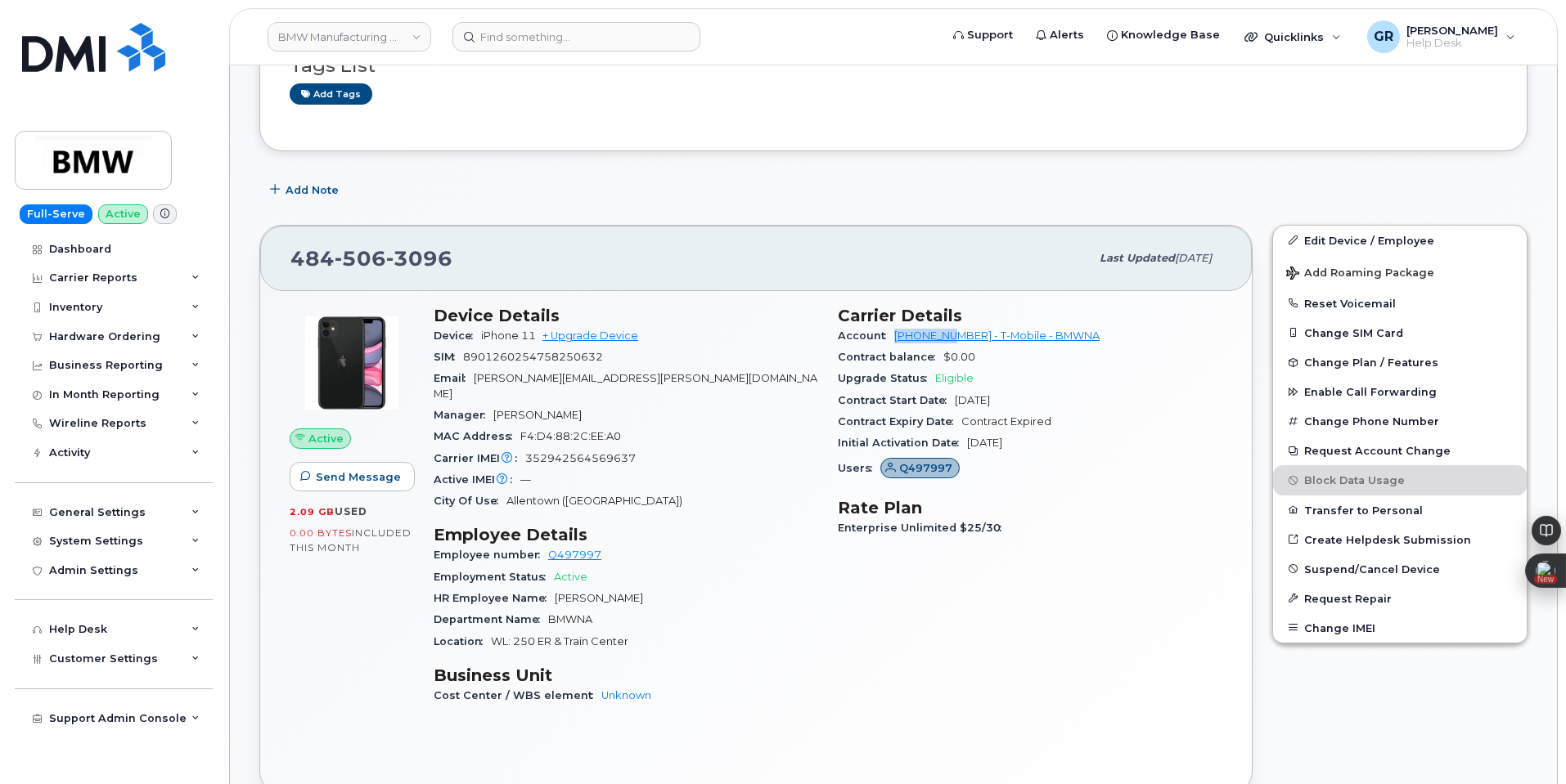
drag, startPoint x: 892, startPoint y: 338, endPoint x: 958, endPoint y: 336, distance: 66.0
click at [958, 336] on div "Account 973767968 - T-Mobile - BMWNA" at bounding box center [1029, 336] width 385 height 21
copy link "973767968"
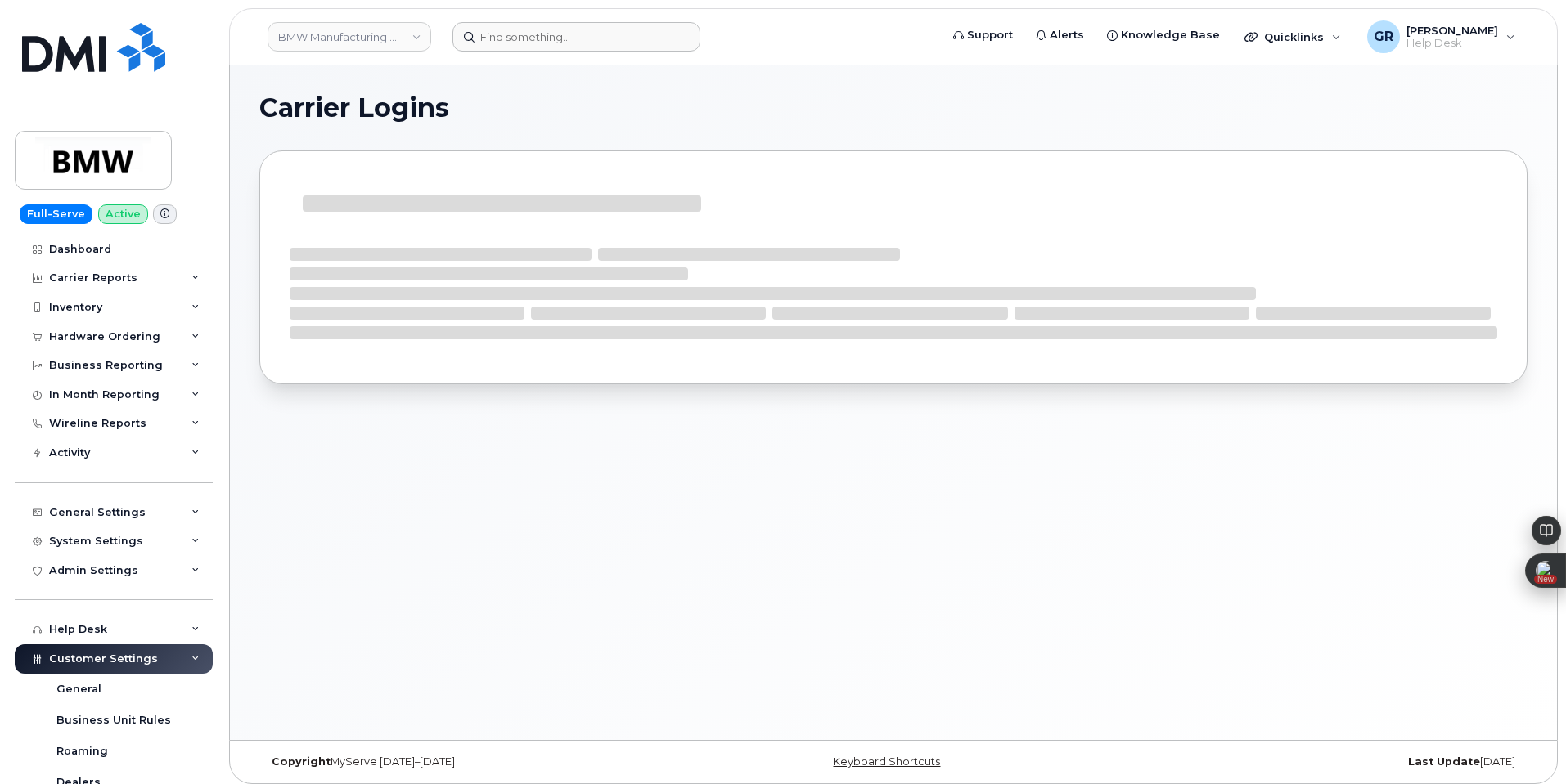
drag, startPoint x: 543, startPoint y: 10, endPoint x: 543, endPoint y: 24, distance: 14.0
click at [541, 11] on header "BMW Manufacturing Co LLC Support Alerts Knowledge Base Quicklinks Suspend / Can…" at bounding box center [893, 36] width 1328 height 57
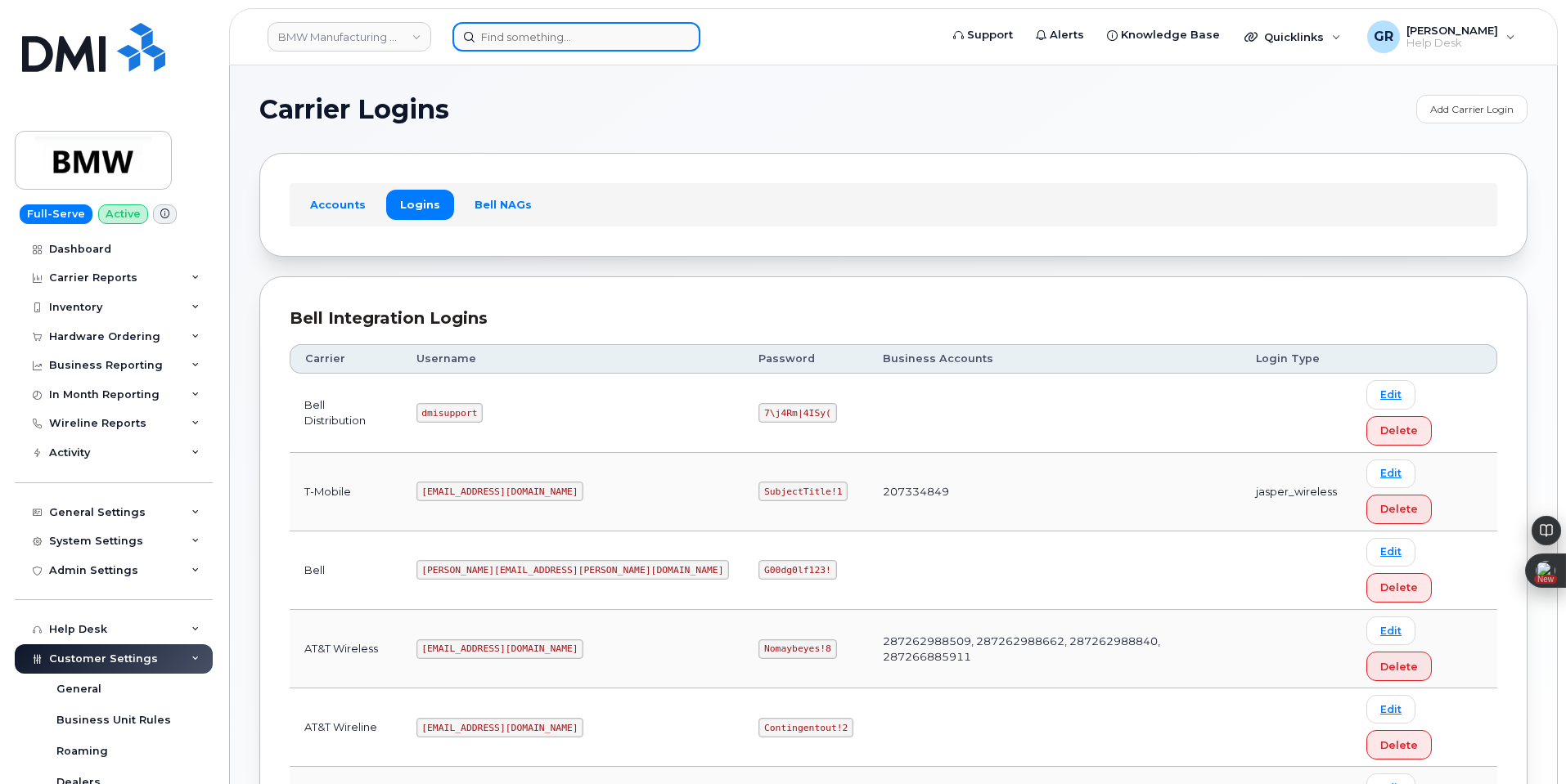
click at [543, 30] on input at bounding box center [576, 36] width 248 height 30
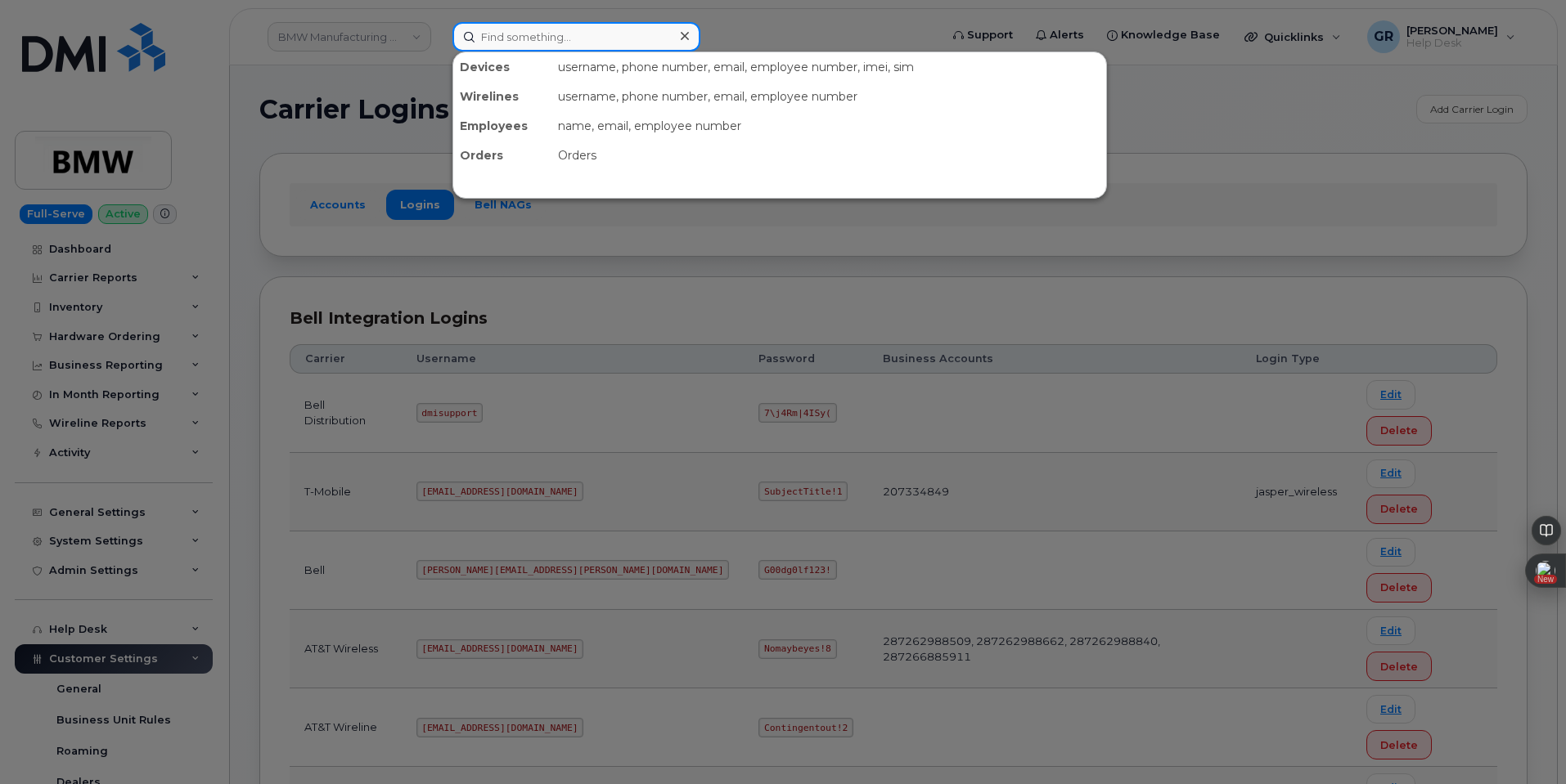
paste input "973767968"
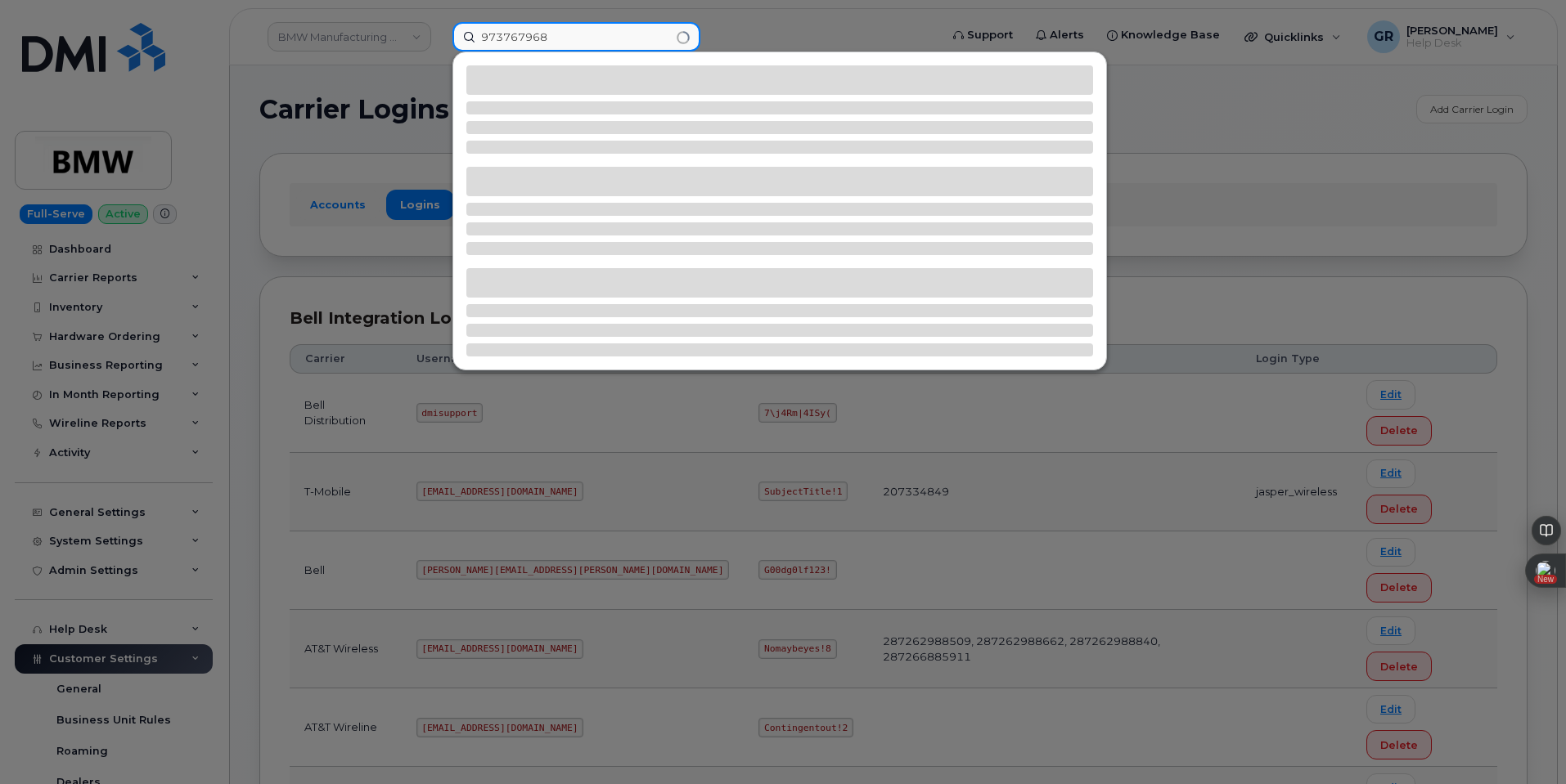
type input "973767968"
click at [350, 359] on div at bounding box center [783, 392] width 1566 height 784
